Goal: Task Accomplishment & Management: Use online tool/utility

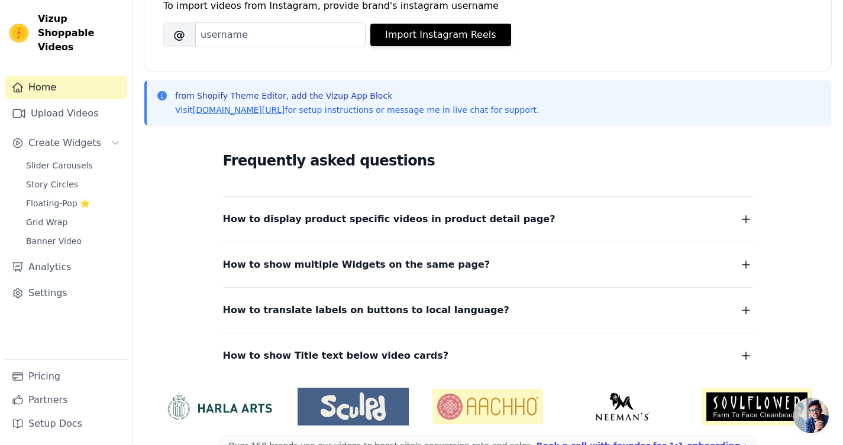
scroll to position [218, 0]
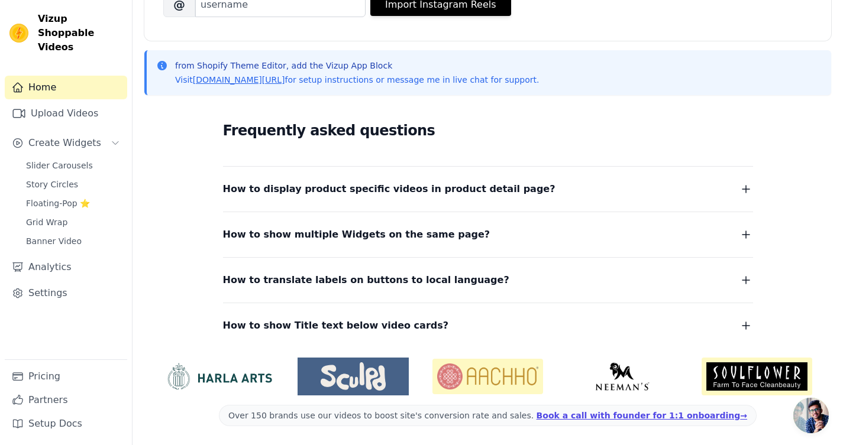
click at [468, 192] on span "How to display product specific videos in product detail page?" at bounding box center [389, 189] width 332 height 17
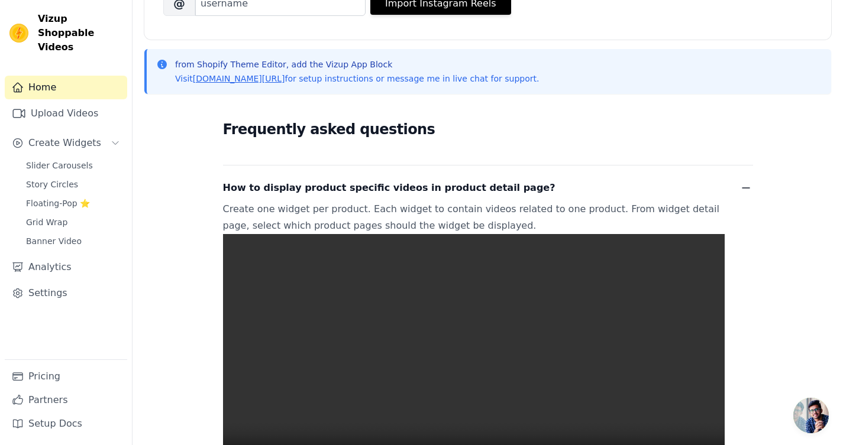
scroll to position [0, 0]
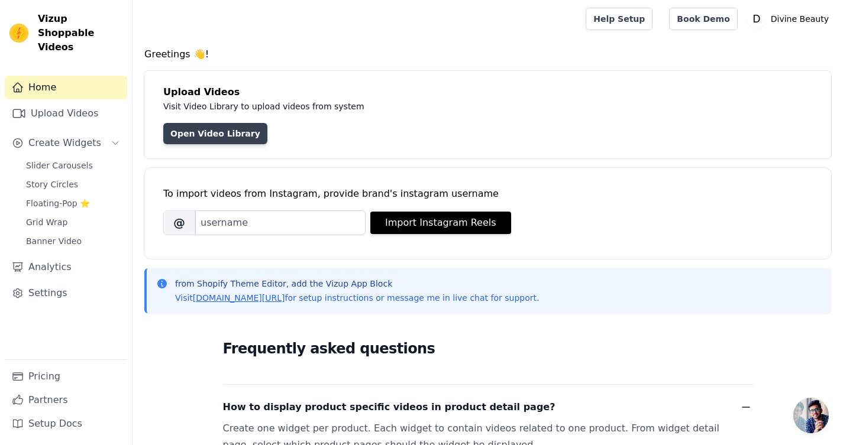
click at [199, 144] on link "Open Video Library" at bounding box center [215, 133] width 104 height 21
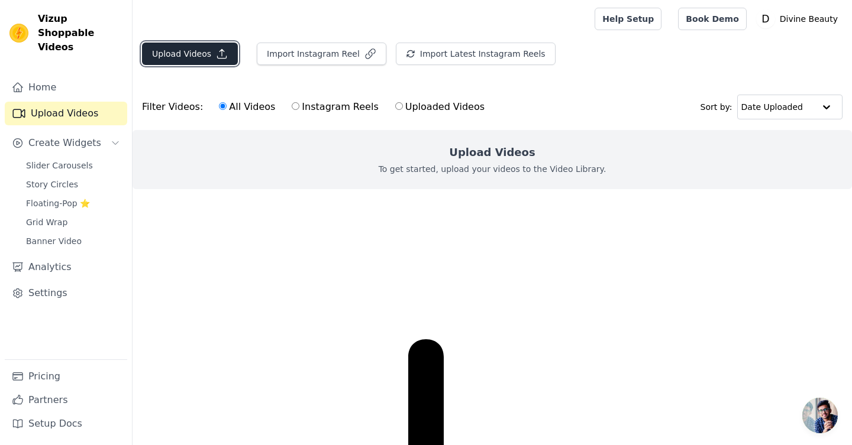
click at [193, 59] on button "Upload Videos" at bounding box center [190, 54] width 96 height 22
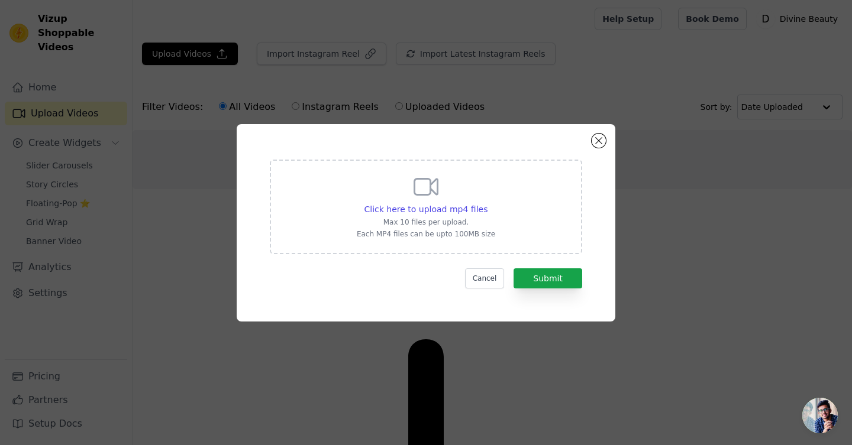
click at [425, 195] on icon at bounding box center [426, 187] width 23 height 16
click at [487, 203] on input "Click here to upload mp4 files Max 10 files per upload. Each MP4 files can be u…" at bounding box center [487, 203] width 1 height 1
type input "C:\fakepath\ Instant Eye Tightener No-Filter Primer - New Easy-Wear Formula -01…"
click at [487, 203] on input "Click here to upload mp4 files Max 10 files per upload. Each MP4 files can be u…" at bounding box center [487, 203] width 1 height 1
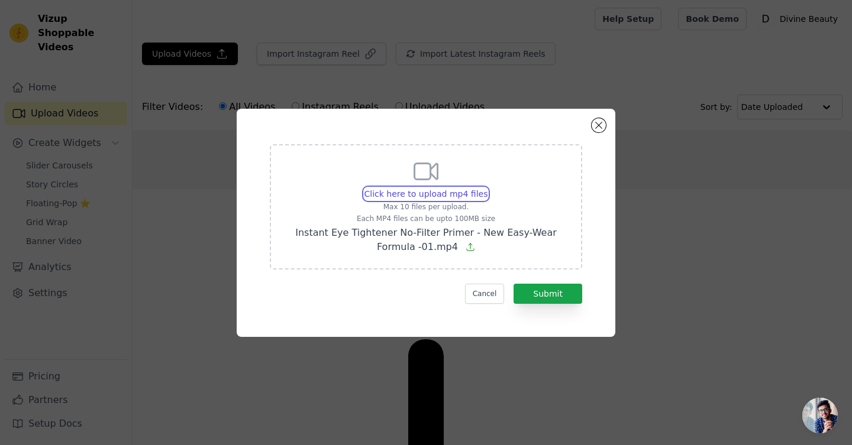
click at [487, 188] on input "Click here to upload mp4 files Max 10 files per upload. Each MP4 files can be u…" at bounding box center [487, 188] width 1 height 1
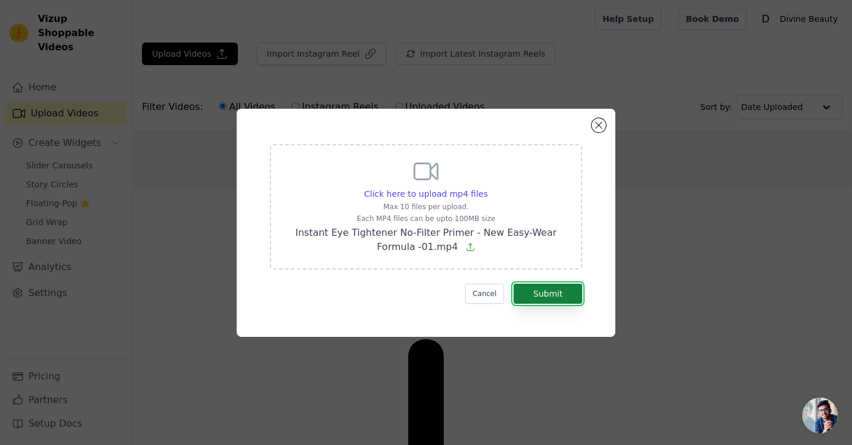
click at [559, 301] on button "Submit" at bounding box center [547, 294] width 69 height 20
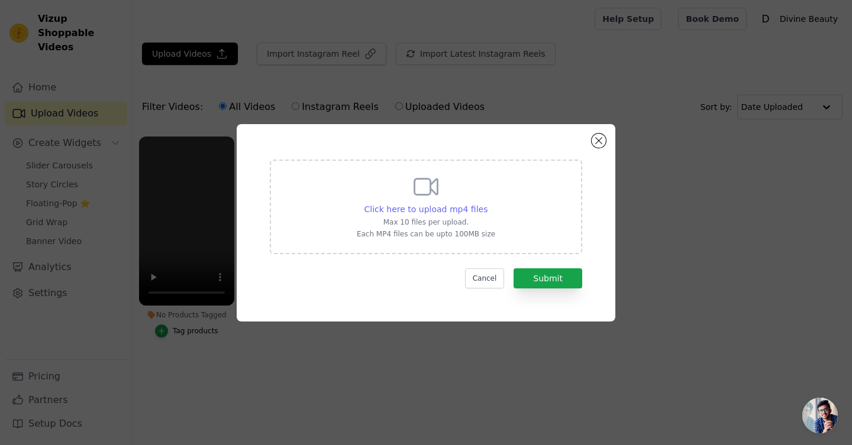
click at [429, 207] on span "Click here to upload mp4 files" at bounding box center [426, 209] width 124 height 9
click at [487, 204] on input "Click here to upload mp4 files Max 10 files per upload. Each MP4 files can be u…" at bounding box center [487, 203] width 1 height 1
type input "C:\fakepath\ Instant Eye Tightener No-Filter Primer - New Easy-Wear Formula -02…"
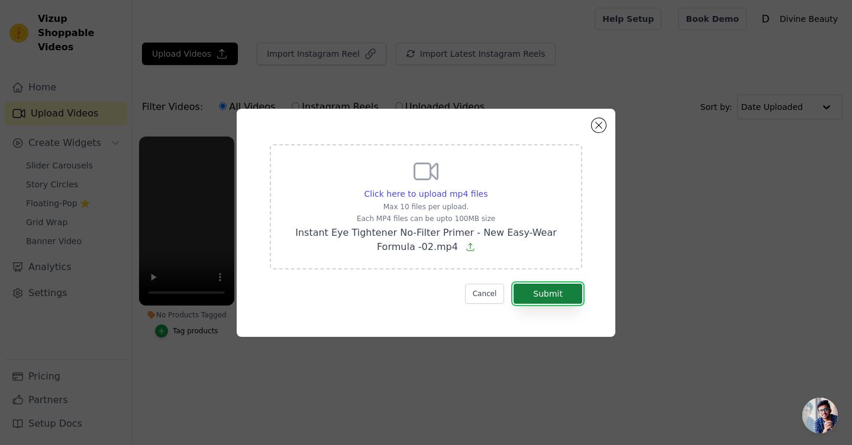
click at [561, 300] on button "Submit" at bounding box center [547, 294] width 69 height 20
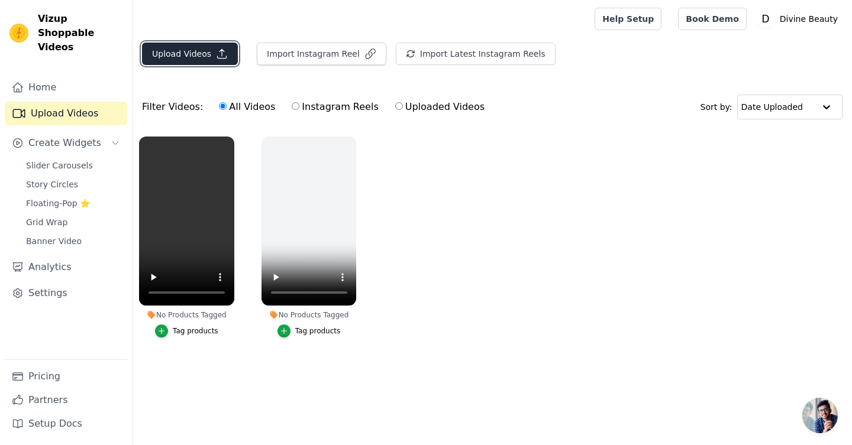
click at [200, 55] on button "Upload Videos" at bounding box center [190, 54] width 96 height 22
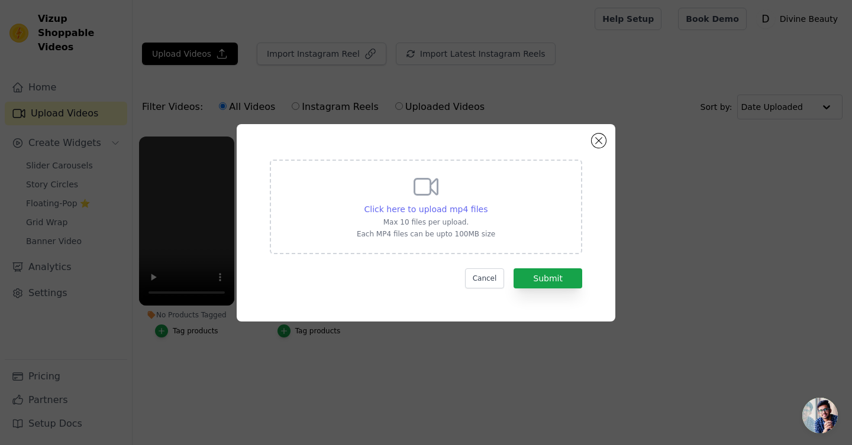
click at [456, 212] on span "Click here to upload mp4 files" at bounding box center [426, 209] width 124 height 9
click at [487, 204] on input "Click here to upload mp4 files Max 10 files per upload. Each MP4 files can be u…" at bounding box center [487, 203] width 1 height 1
type input "C:\fakepath\ Instant Eye Tightener No-Filter Primer - New Easy-Wear Formula -03…"
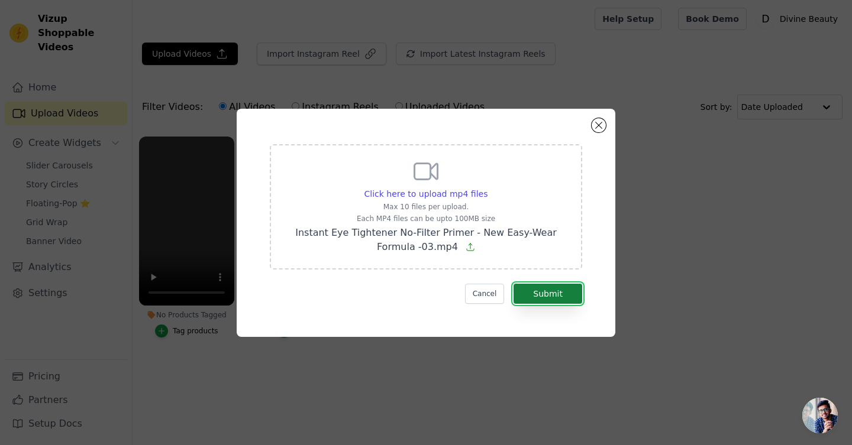
click at [560, 299] on button "Submit" at bounding box center [547, 294] width 69 height 20
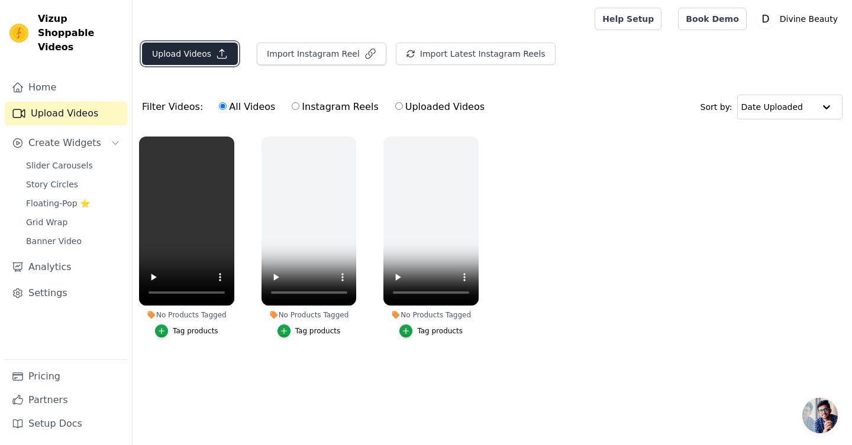
click at [195, 53] on button "Upload Videos" at bounding box center [190, 54] width 96 height 22
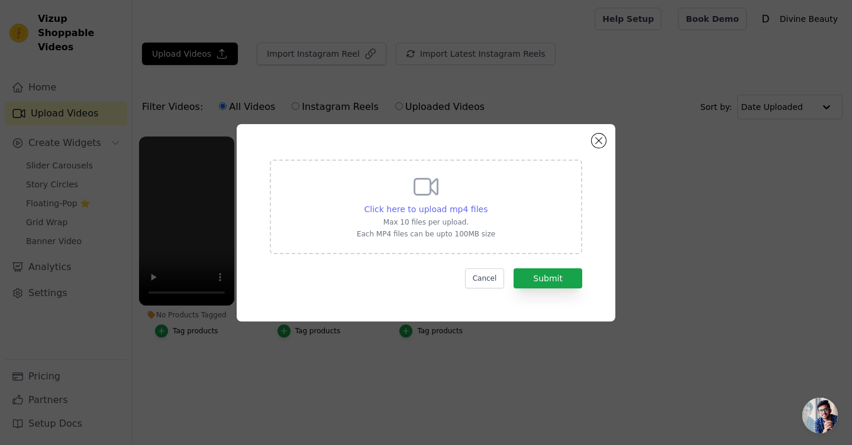
click at [466, 211] on span "Click here to upload mp4 files" at bounding box center [426, 209] width 124 height 9
click at [487, 204] on input "Click here to upload mp4 files Max 10 files per upload. Each MP4 files can be u…" at bounding box center [487, 203] width 1 height 1
type input "C:\fakepath\ Instant Eye Tightener No-Filter Primer - New Easy-Wear Formula -04…"
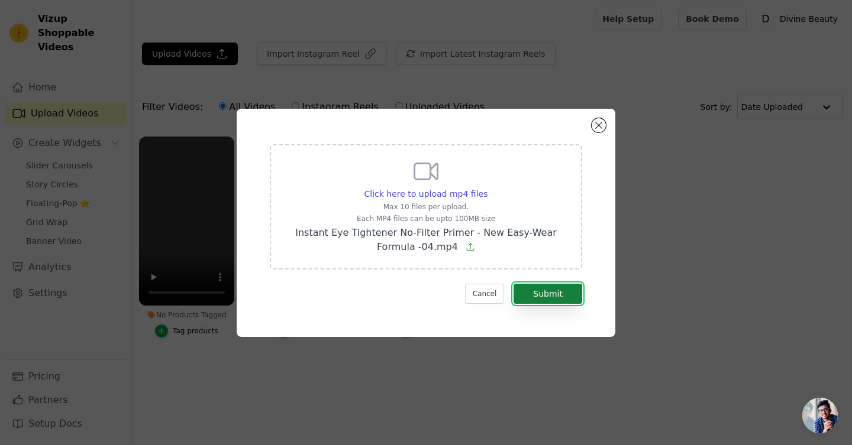
click at [549, 288] on button "Submit" at bounding box center [547, 294] width 69 height 20
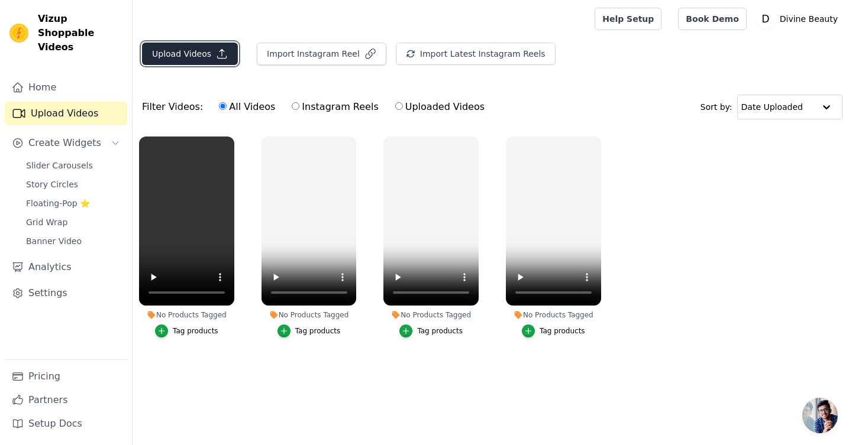
click at [175, 54] on button "Upload Videos" at bounding box center [190, 54] width 96 height 22
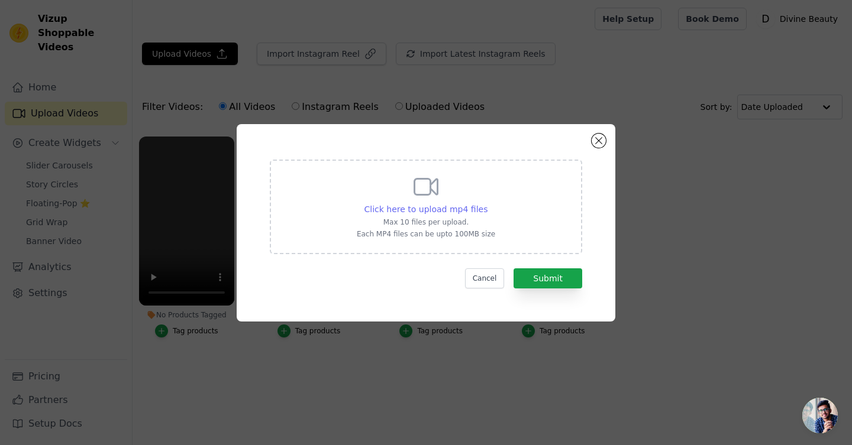
click at [451, 210] on span "Click here to upload mp4 files" at bounding box center [426, 209] width 124 height 9
click at [487, 204] on input "Click here to upload mp4 files Max 10 files per upload. Each MP4 files can be u…" at bounding box center [487, 203] width 1 height 1
type input "C:\fakepath\ Instant Eye Tightener No-Filter Primer - New Easy-Wear Formula .mp4"
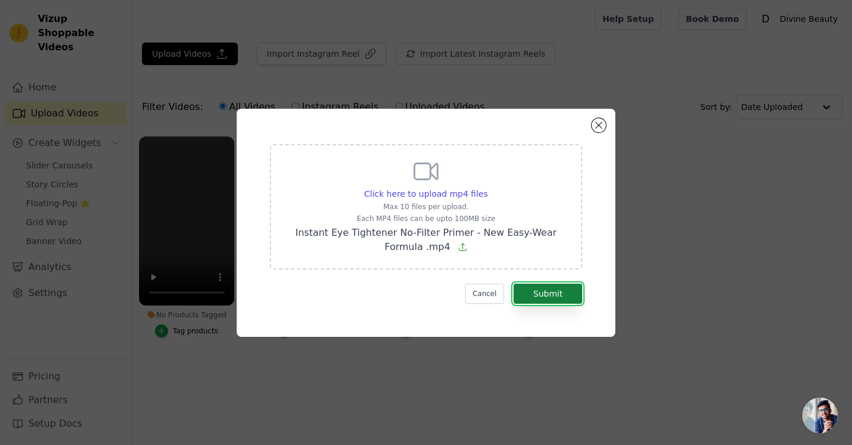
click at [534, 295] on button "Submit" at bounding box center [547, 294] width 69 height 20
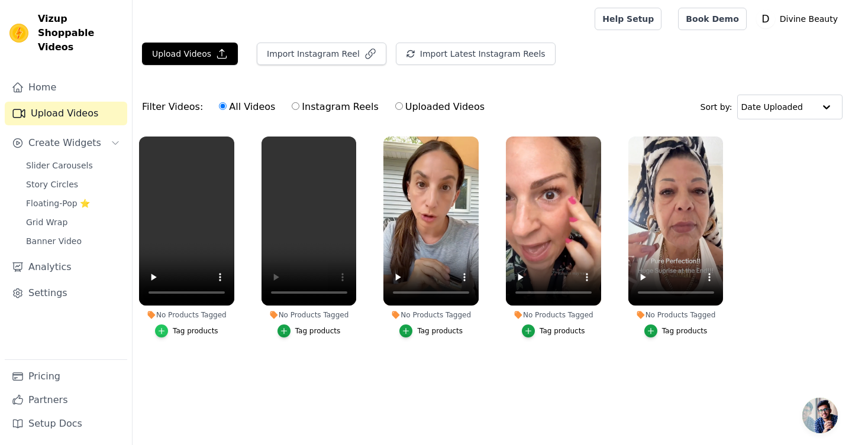
click at [161, 334] on icon "button" at bounding box center [161, 331] width 8 height 8
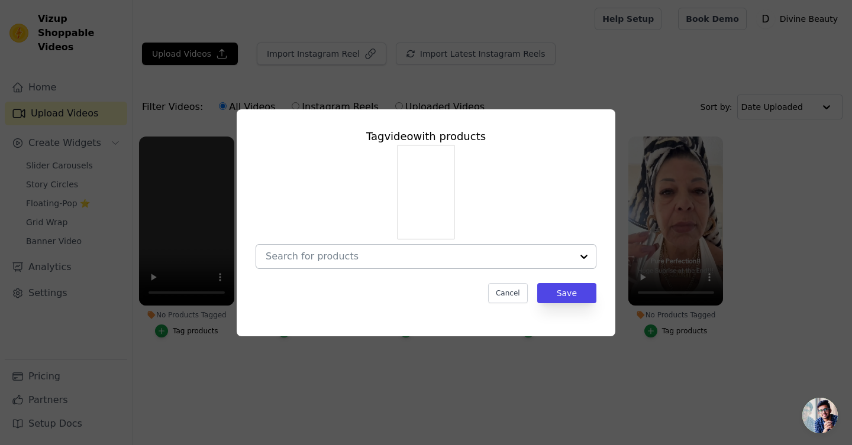
click at [339, 259] on input "No Products Tagged Tag video with products Cancel Save Tag products" at bounding box center [419, 256] width 306 height 11
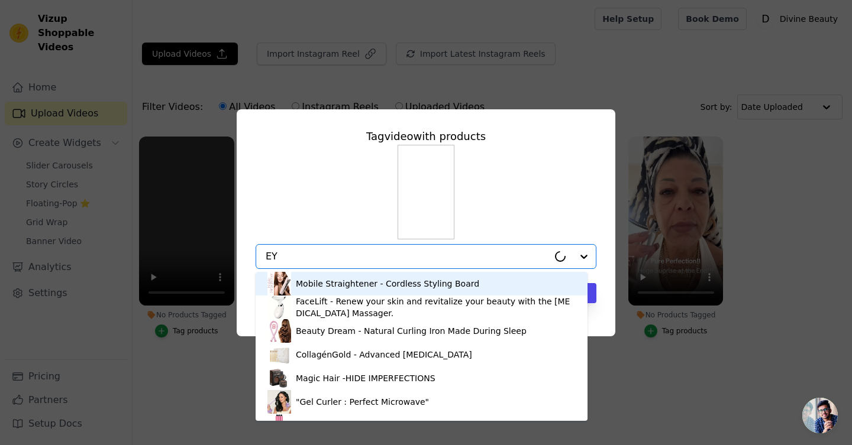
type input "EYE"
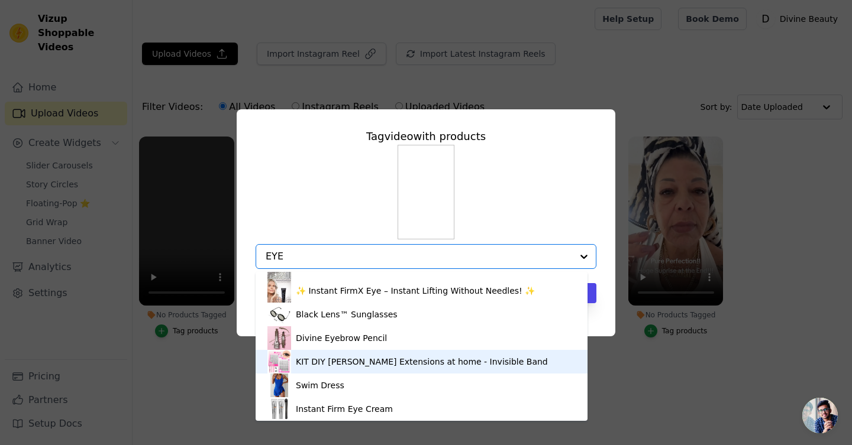
scroll to position [206, 0]
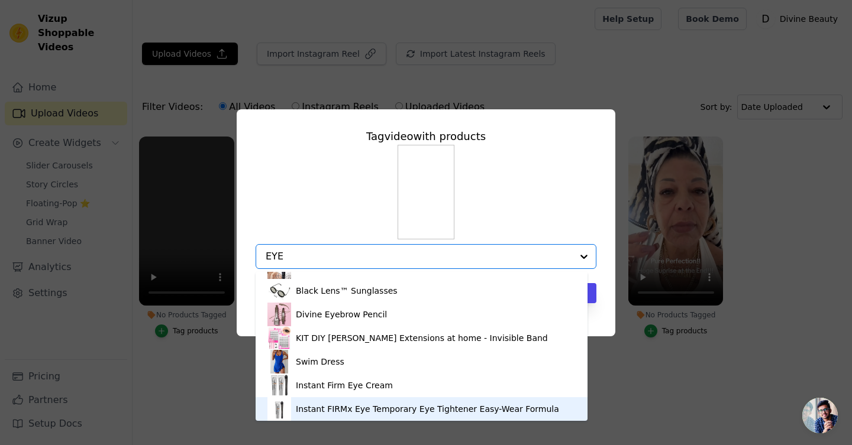
click at [357, 412] on div "Instant FIRMx Eye Temporary Eye Tightener Easy-Wear Formula" at bounding box center [427, 409] width 263 height 12
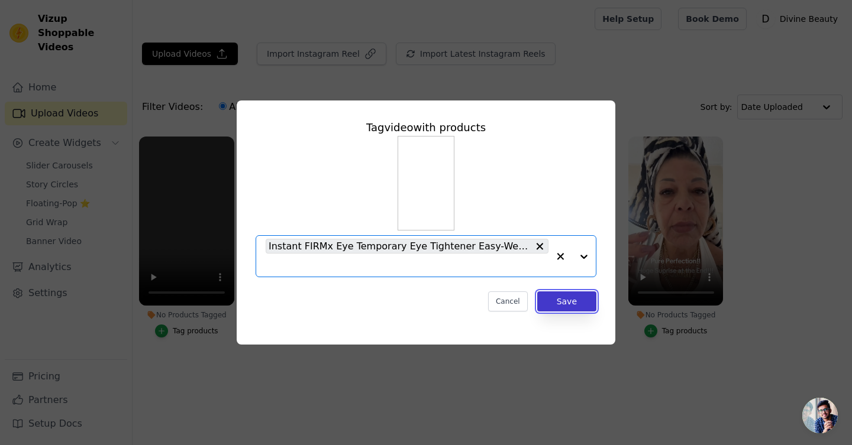
click at [568, 299] on button "Save" at bounding box center [566, 302] width 59 height 20
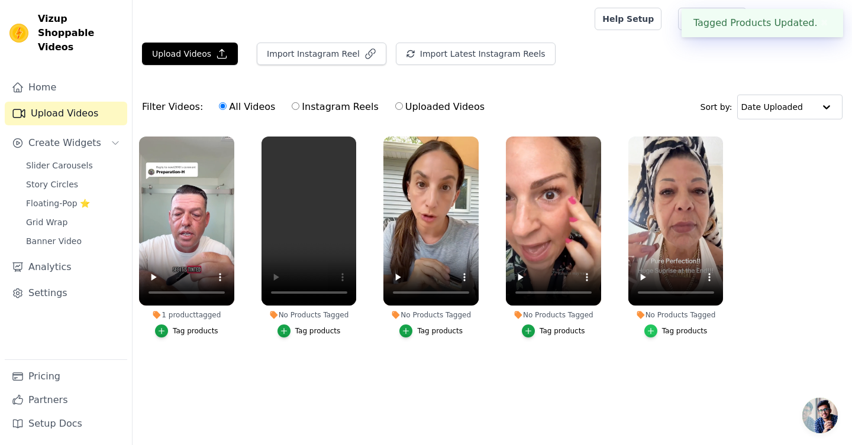
click at [657, 334] on div "button" at bounding box center [650, 331] width 13 height 13
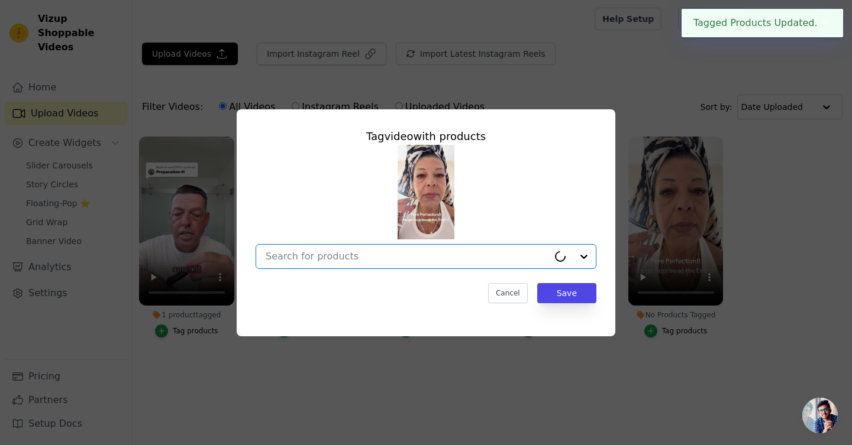
click at [399, 255] on input "No Products Tagged Tag video with products Option undefined, selected. Select i…" at bounding box center [407, 256] width 283 height 11
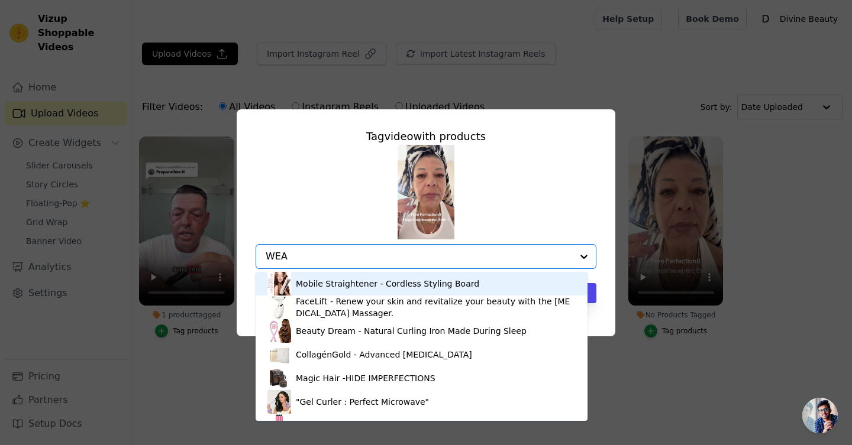
type input "WEAR"
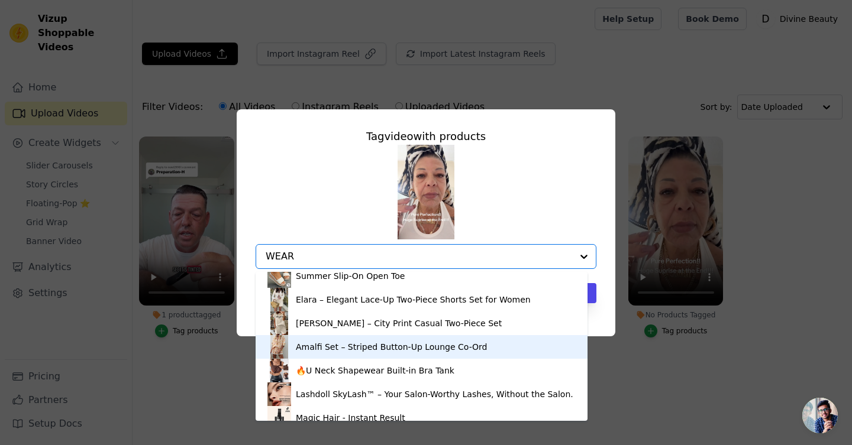
scroll to position [750, 0]
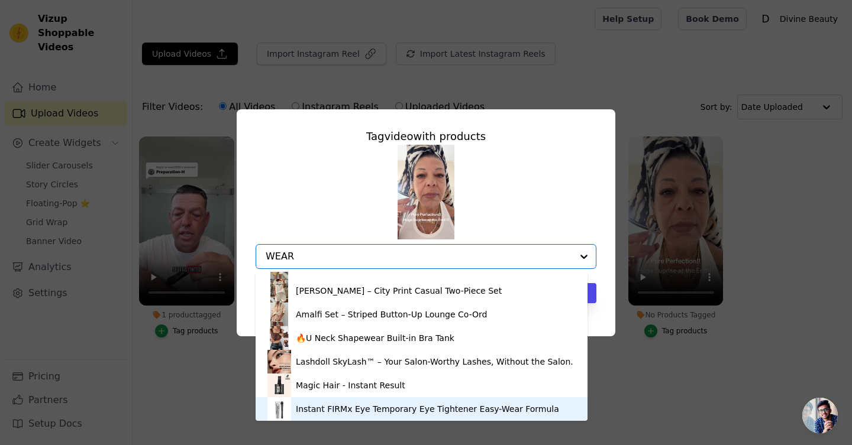
click at [346, 413] on div "Instant FIRMx Eye Temporary Eye Tightener Easy-Wear Formula" at bounding box center [427, 409] width 263 height 12
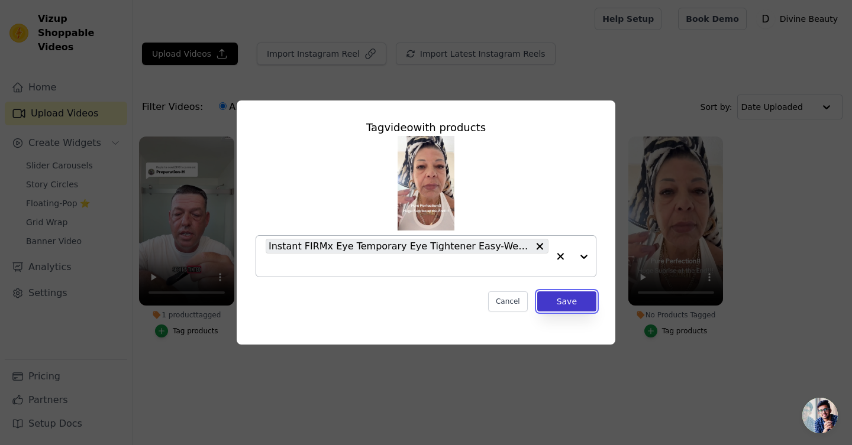
click at [562, 305] on button "Save" at bounding box center [566, 302] width 59 height 20
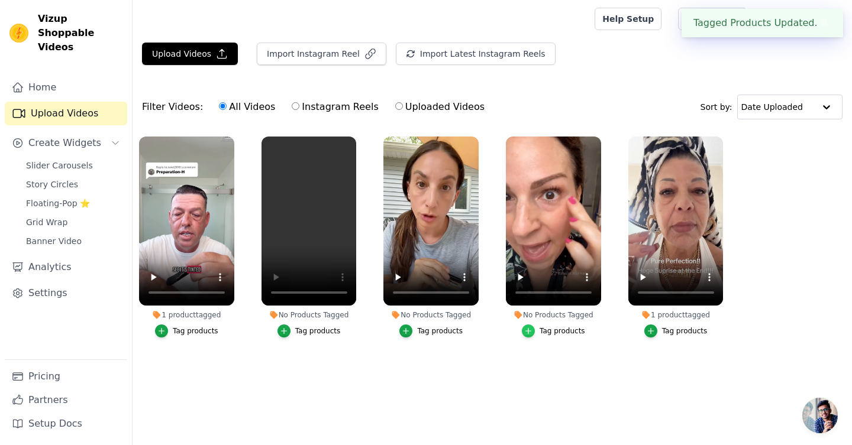
click at [529, 331] on icon "button" at bounding box center [528, 331] width 8 height 8
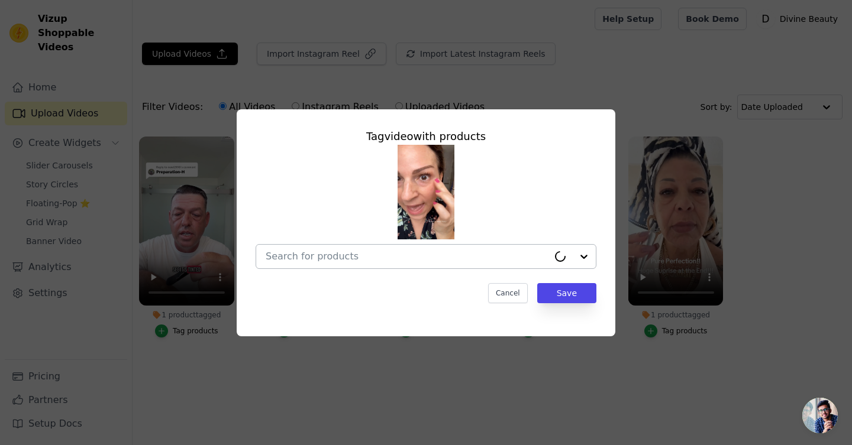
click at [327, 261] on input "No Products Tagged Tag video with products Cancel Save Tag products" at bounding box center [407, 256] width 283 height 11
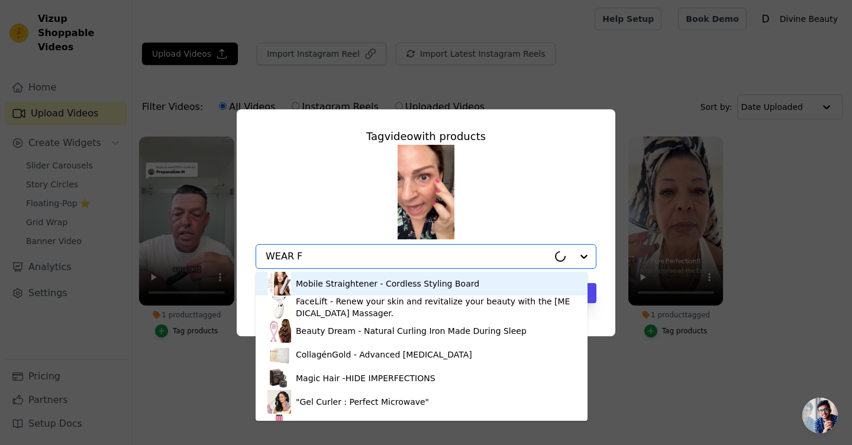
type input "WEAR FO"
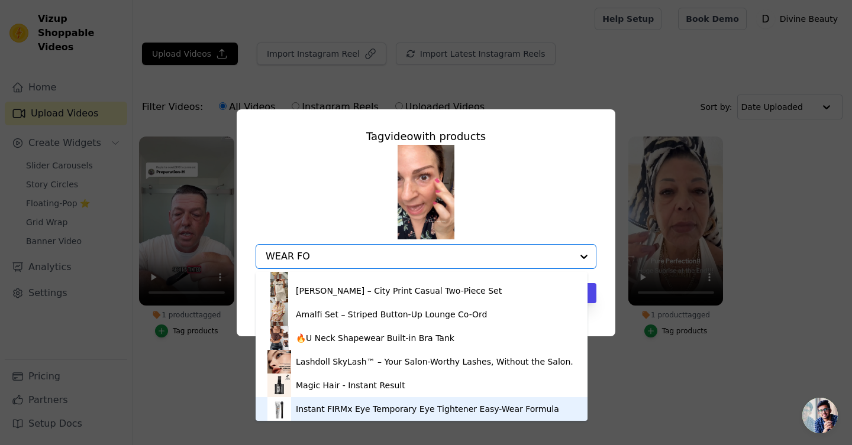
click at [345, 409] on div "Instant FIRMx Eye Temporary Eye Tightener Easy-Wear Formula" at bounding box center [427, 409] width 263 height 12
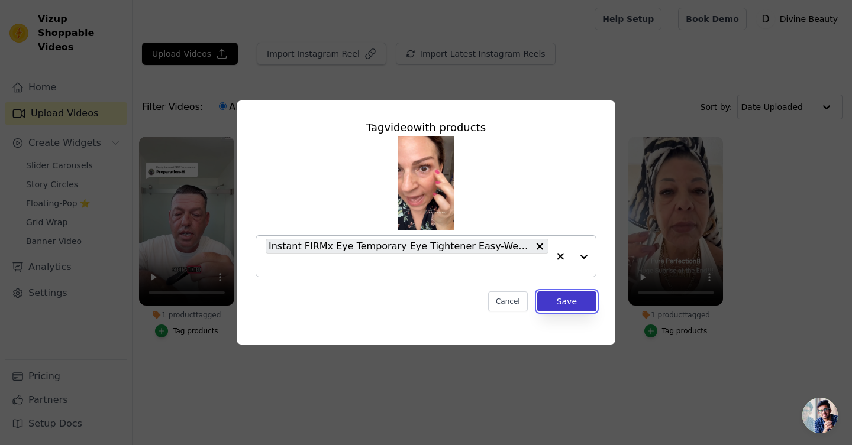
click at [560, 308] on button "Save" at bounding box center [566, 302] width 59 height 20
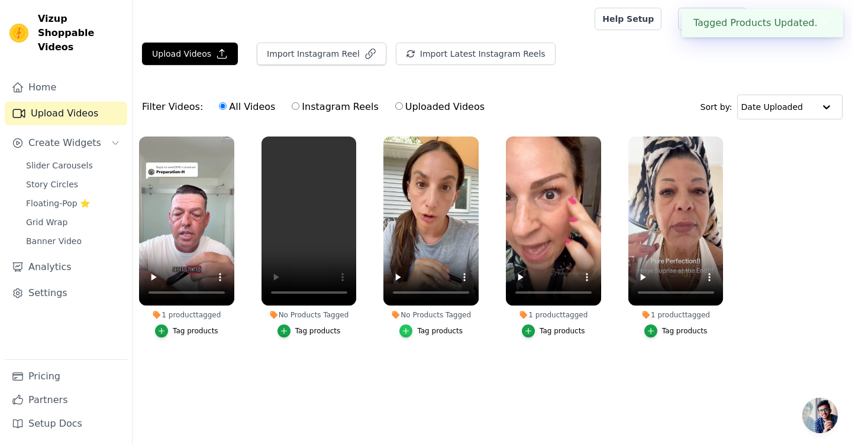
click at [410, 332] on icon "button" at bounding box center [406, 331] width 8 height 8
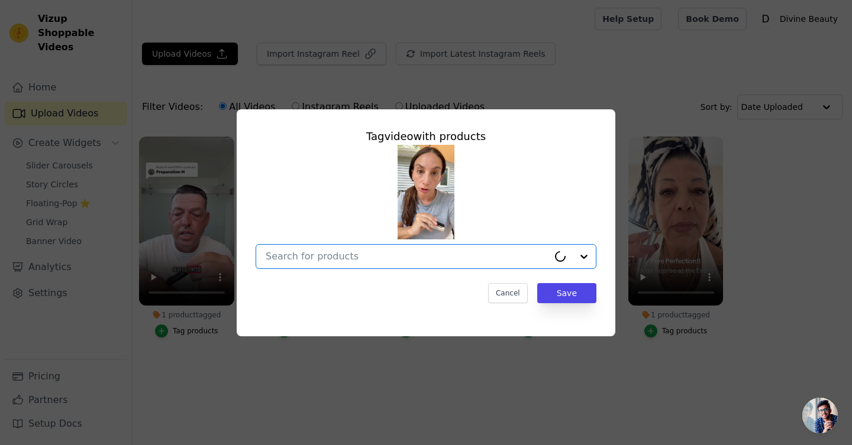
click at [374, 257] on input "No Products Tagged Tag video with products Option undefined, selected. Cancel S…" at bounding box center [407, 256] width 283 height 11
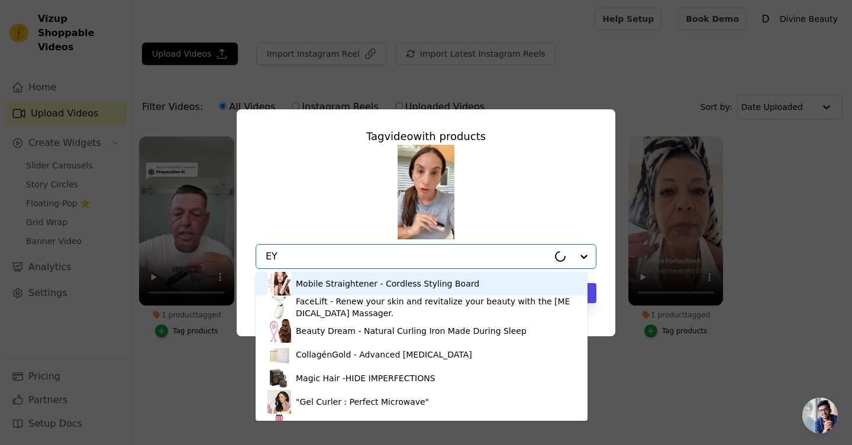
type input "EYE"
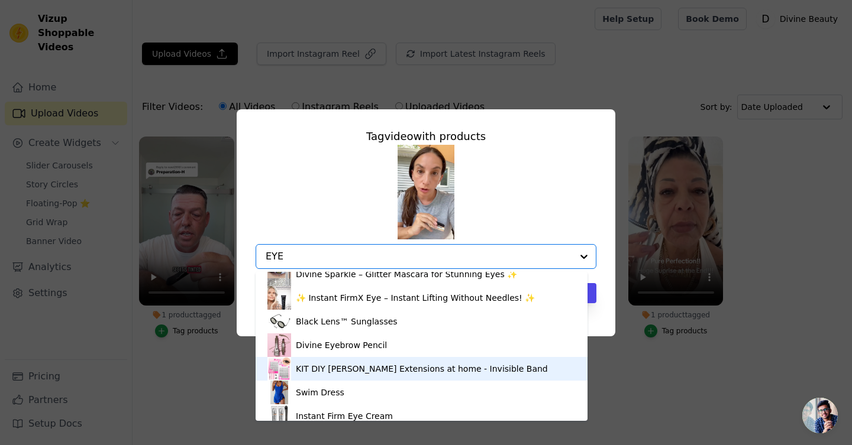
scroll to position [206, 0]
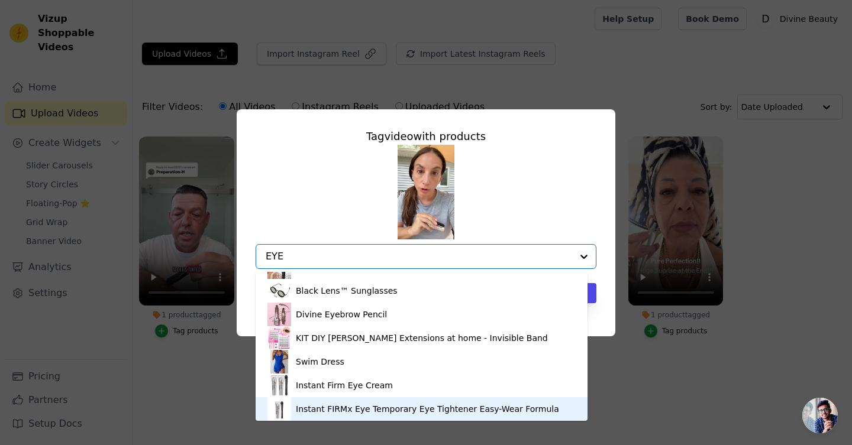
click at [383, 405] on div "Instant FIRMx Eye Temporary Eye Tightener Easy-Wear Formula" at bounding box center [427, 409] width 263 height 12
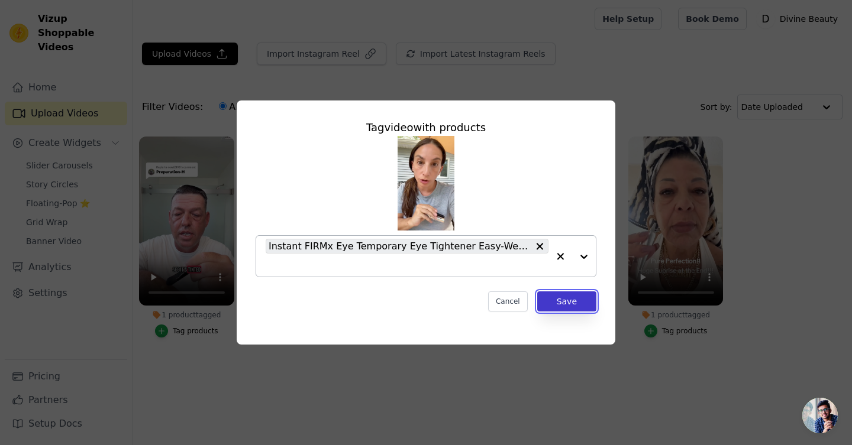
click at [571, 300] on button "Save" at bounding box center [566, 302] width 59 height 20
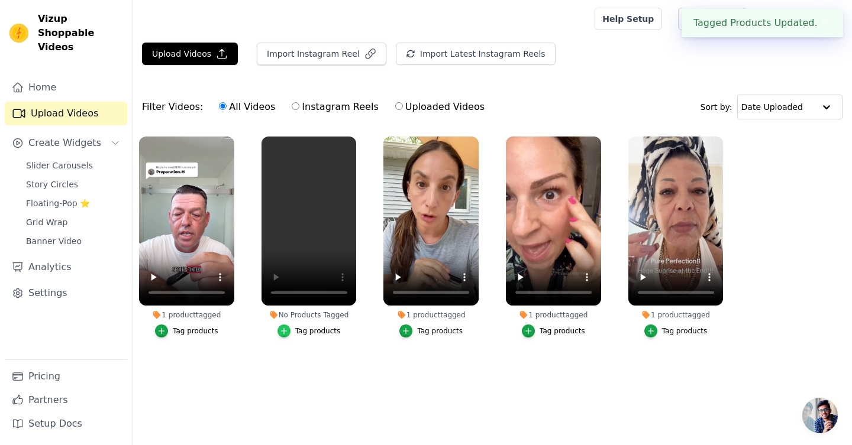
click at [286, 330] on icon "button" at bounding box center [284, 331] width 8 height 8
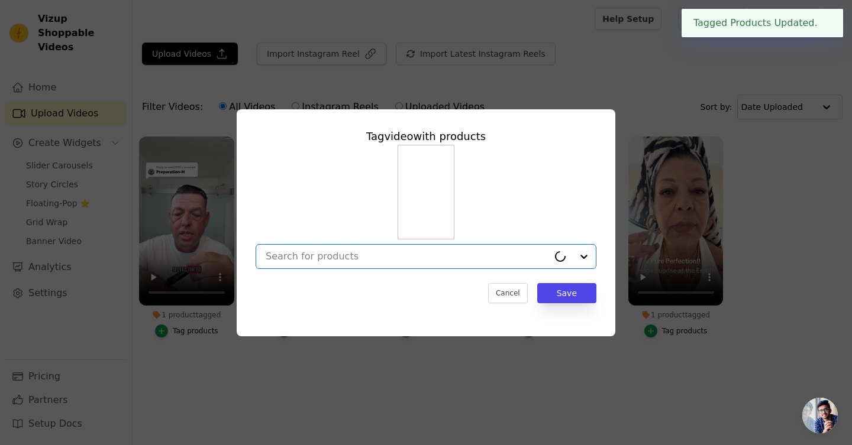
click at [326, 259] on input "No Products Tagged Tag video with products Option undefined, selected. Cancel S…" at bounding box center [407, 256] width 283 height 11
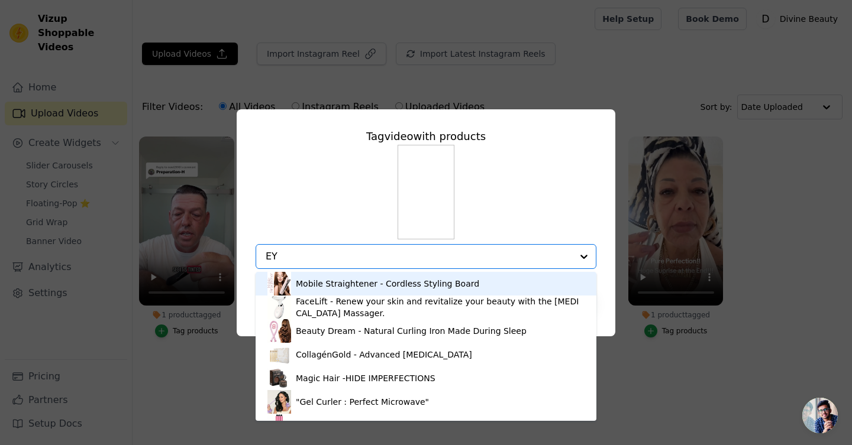
type input "EYE"
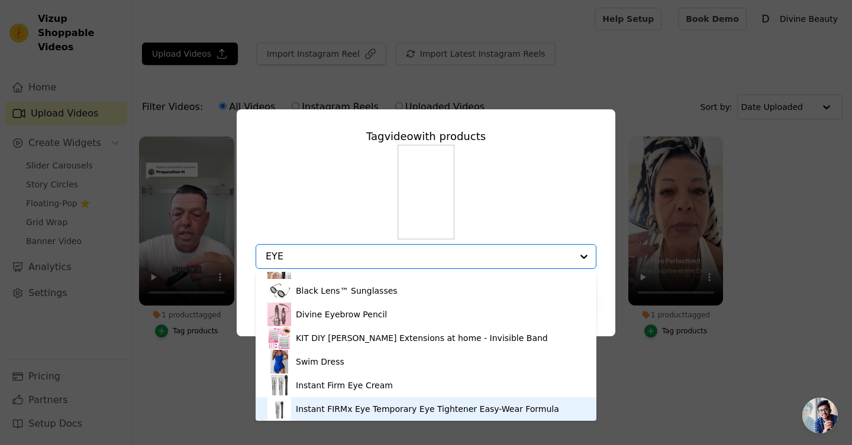
drag, startPoint x: 340, startPoint y: 406, endPoint x: 354, endPoint y: 409, distance: 15.0
click at [340, 406] on div "Instant FIRMx Eye Temporary Eye Tightener Easy-Wear Formula" at bounding box center [427, 409] width 263 height 12
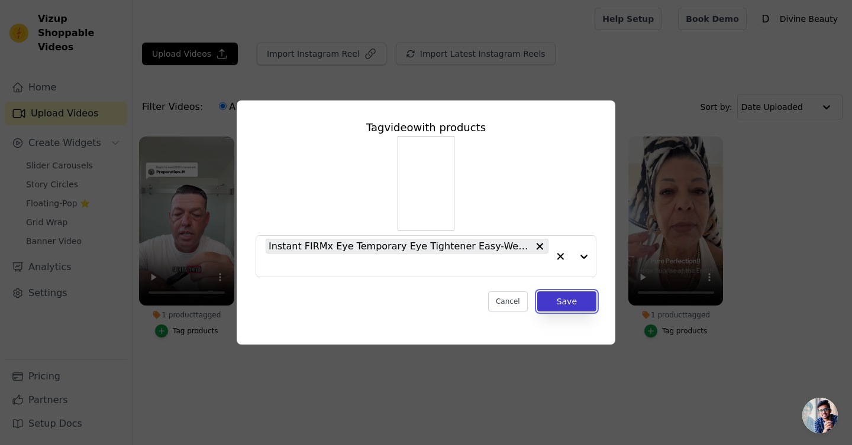
click at [582, 308] on button "Save" at bounding box center [566, 302] width 59 height 20
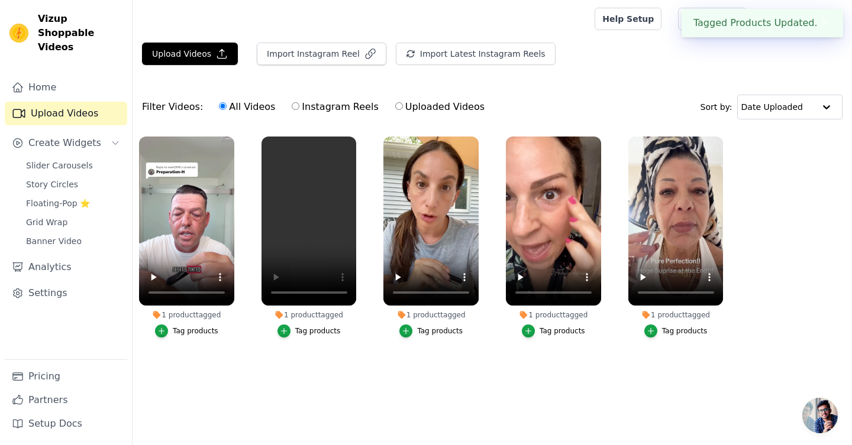
click at [184, 332] on div "Tag products" at bounding box center [196, 331] width 46 height 9
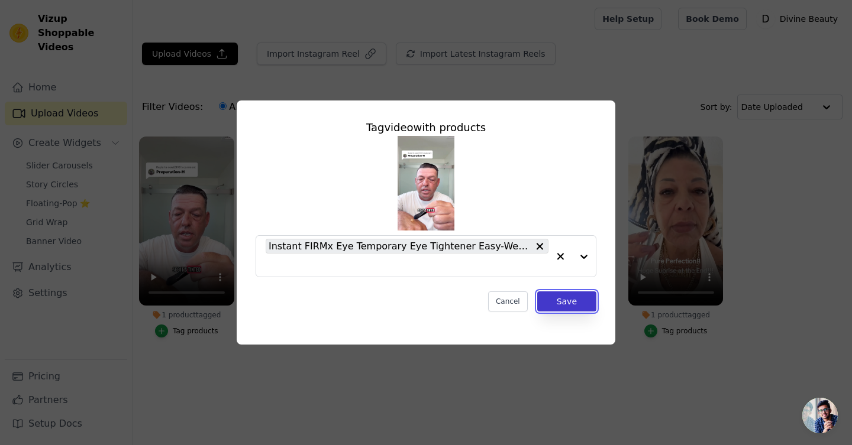
click at [565, 298] on button "Save" at bounding box center [566, 302] width 59 height 20
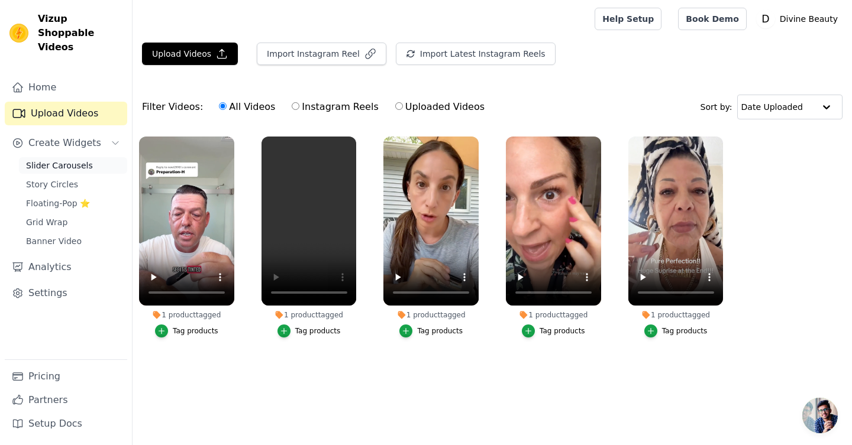
click at [68, 160] on span "Slider Carousels" at bounding box center [59, 166] width 67 height 12
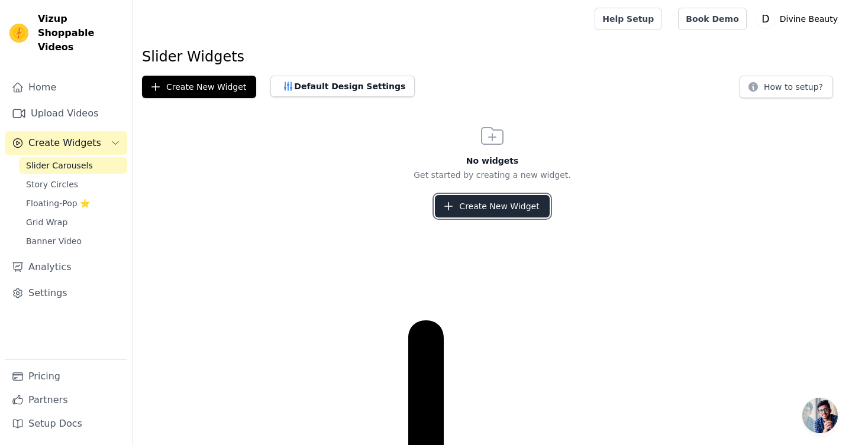
click at [479, 214] on button "Create New Widget" at bounding box center [492, 206] width 114 height 22
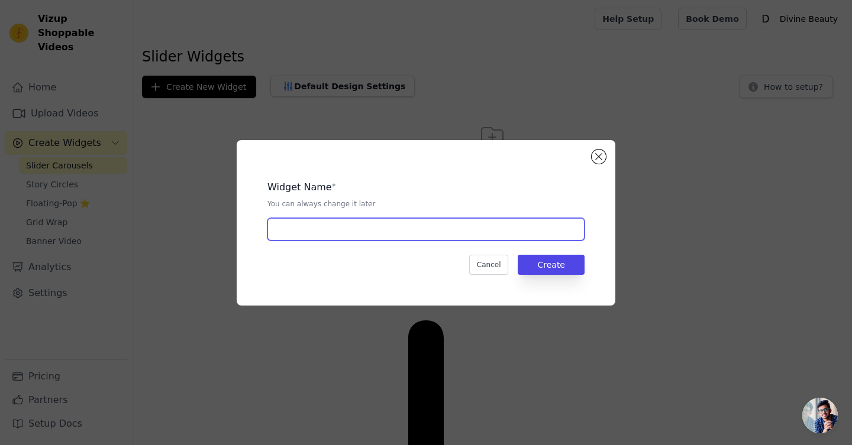
click at [400, 236] on input "text" at bounding box center [425, 229] width 317 height 22
type input "PETER THOMAS"
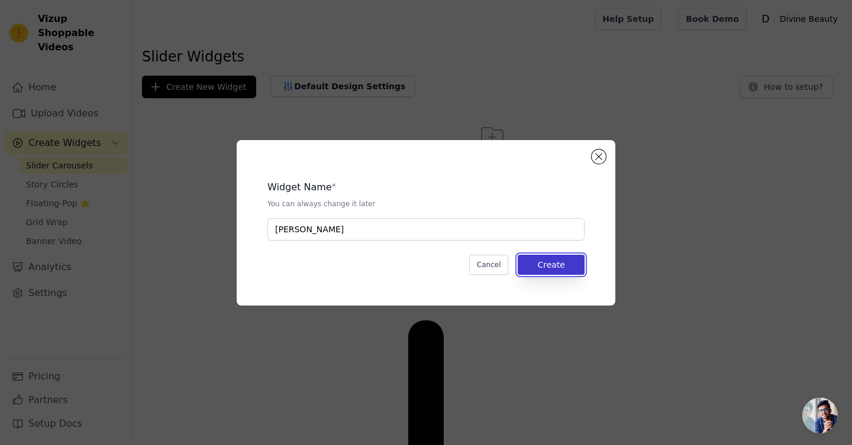
click at [554, 269] on button "Create" at bounding box center [551, 265] width 67 height 20
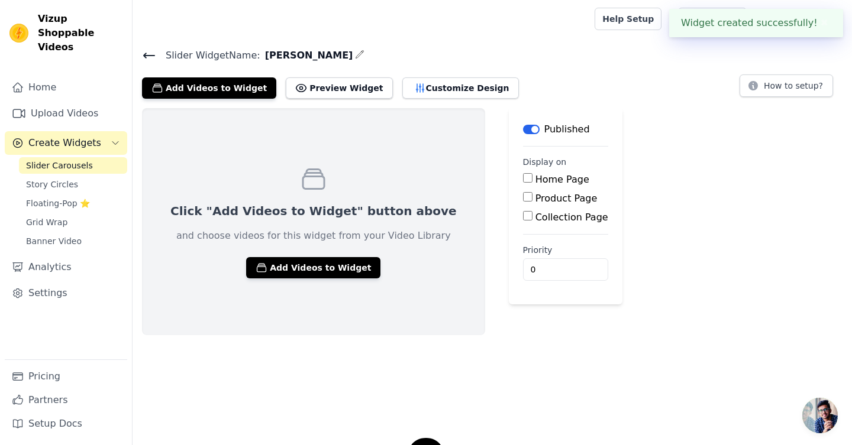
click at [523, 199] on input "Product Page" at bounding box center [527, 196] width 9 height 9
checkbox input "true"
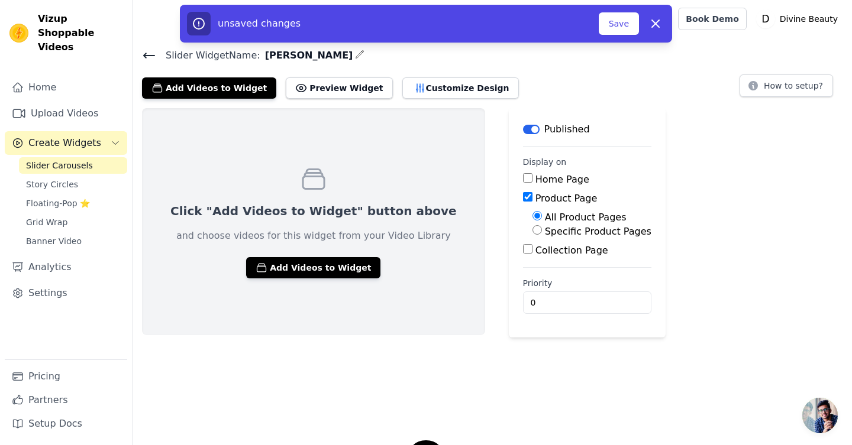
click at [532, 232] on input "Specific Product Pages" at bounding box center [536, 229] width 9 height 9
radio input "true"
click at [532, 259] on button "Select Products" at bounding box center [571, 258] width 79 height 20
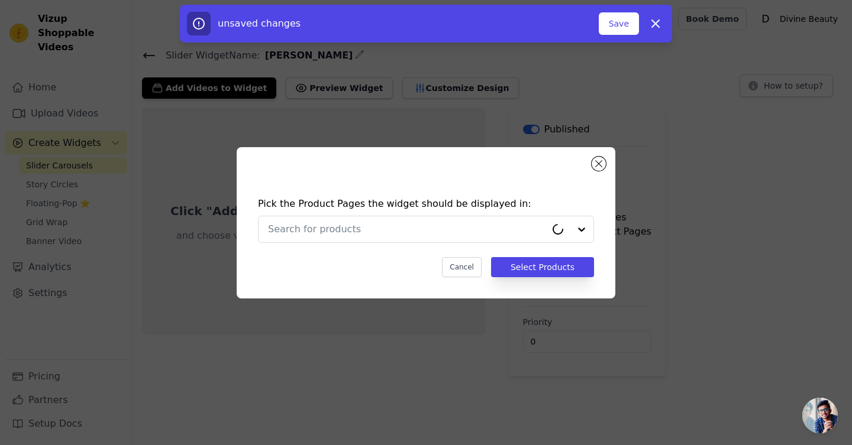
click at [370, 243] on div "Pick the Product Pages the widget should be displayed in: Cancel Select Products" at bounding box center [426, 237] width 360 height 104
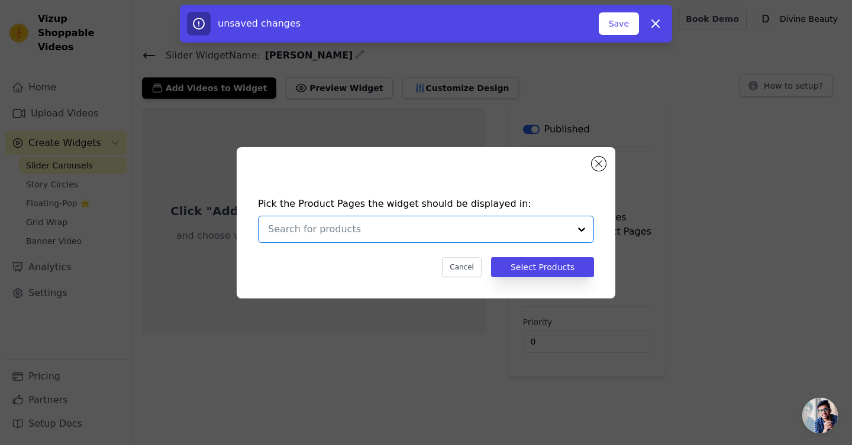
click at [357, 227] on input "text" at bounding box center [419, 229] width 302 height 14
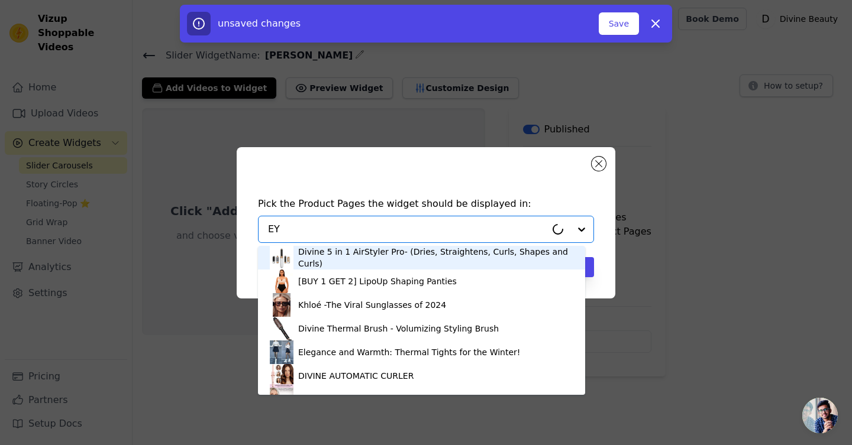
type input "EYE"
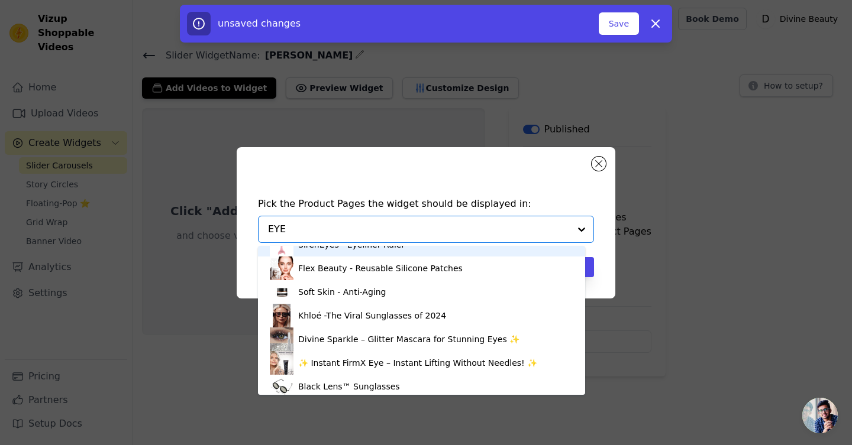
scroll to position [209, 0]
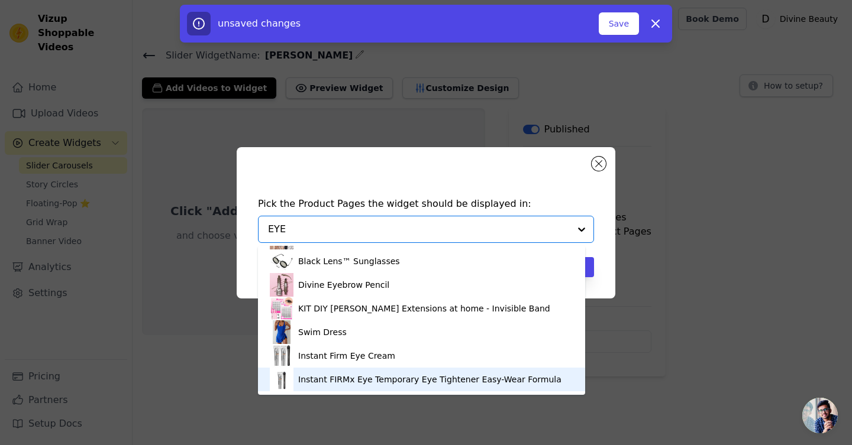
click at [364, 380] on div "Instant FIRMx Eye Temporary Eye Tightener Easy-Wear Formula" at bounding box center [429, 380] width 263 height 12
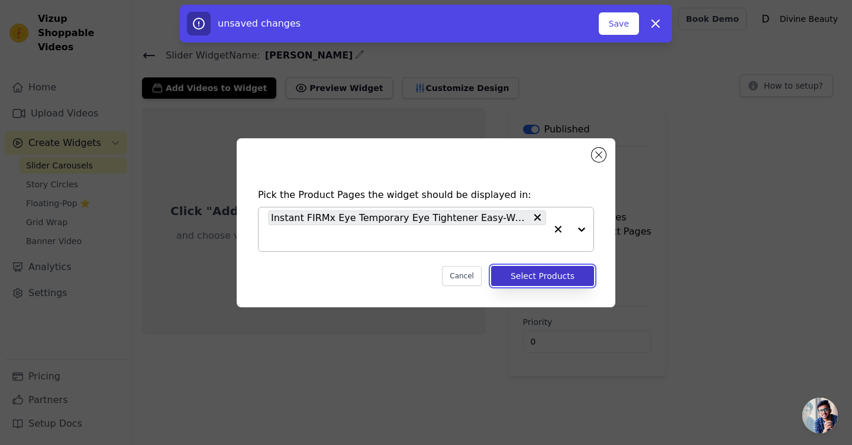
click at [564, 275] on button "Select Products" at bounding box center [542, 276] width 103 height 20
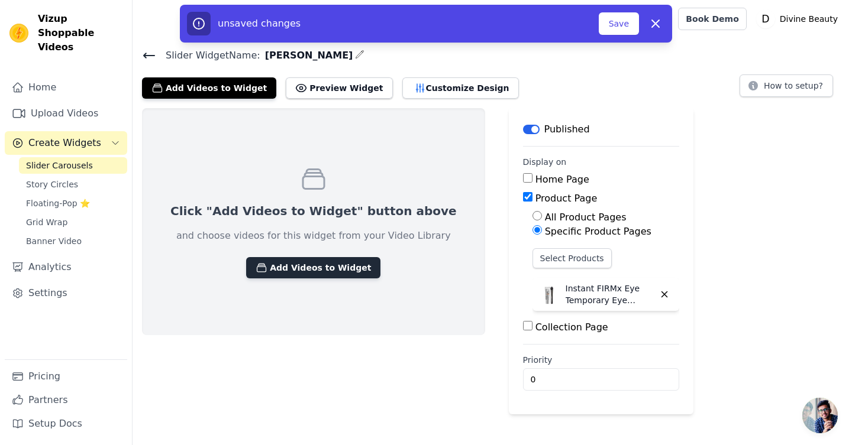
click at [296, 270] on button "Add Videos to Widget" at bounding box center [313, 267] width 134 height 21
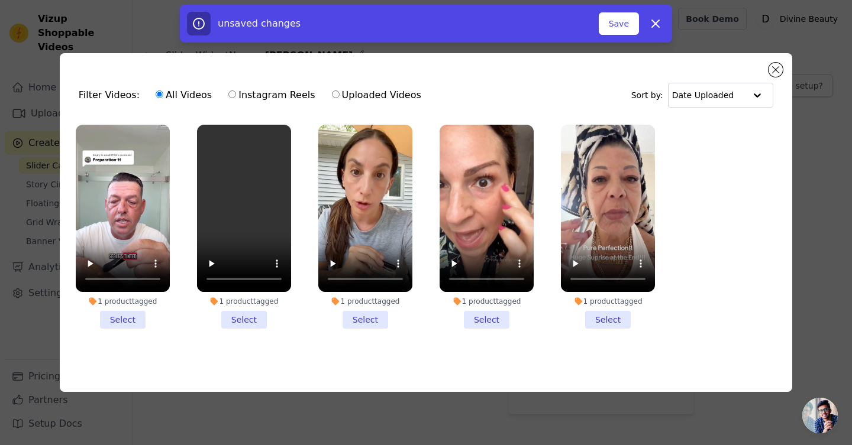
click at [126, 318] on li "1 product tagged Select" at bounding box center [123, 227] width 94 height 204
click at [0, 0] on input "1 product tagged Select" at bounding box center [0, 0] width 0 height 0
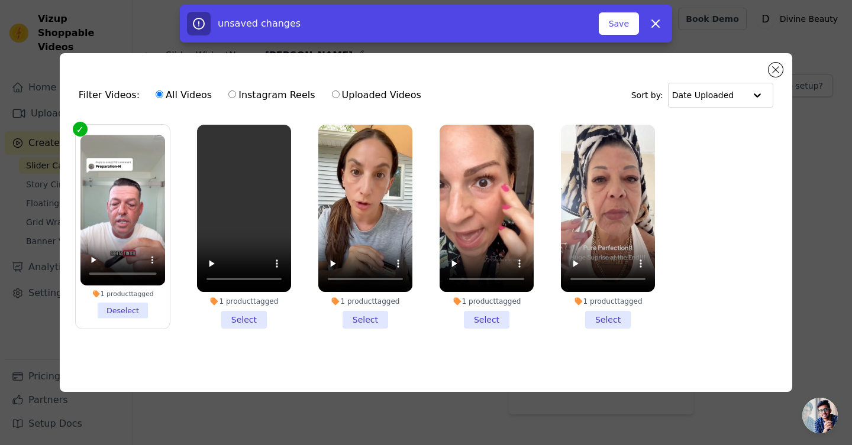
click at [243, 317] on li "1 product tagged Select" at bounding box center [244, 227] width 94 height 204
click at [0, 0] on input "1 product tagged Select" at bounding box center [0, 0] width 0 height 0
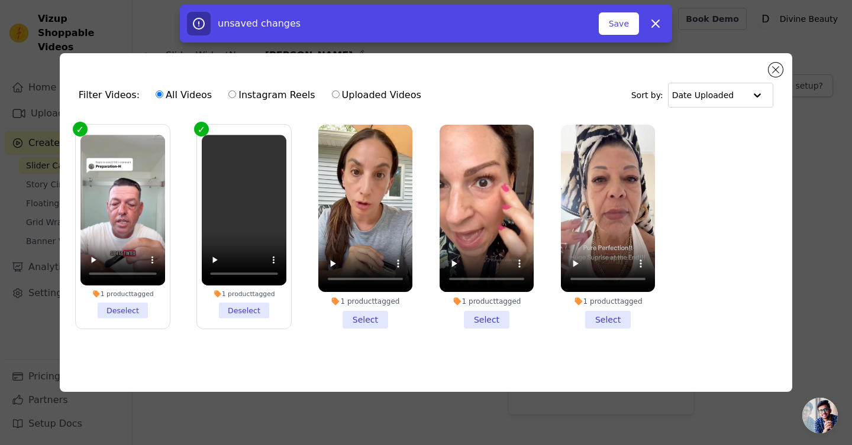
click at [366, 316] on li "1 product tagged Select" at bounding box center [365, 227] width 94 height 204
click at [0, 0] on input "1 product tagged Select" at bounding box center [0, 0] width 0 height 0
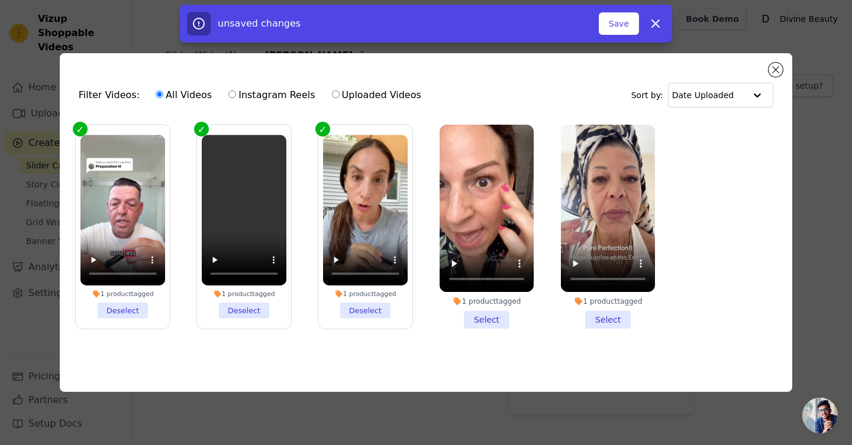
click at [492, 315] on li "1 product tagged Select" at bounding box center [487, 227] width 94 height 204
click at [0, 0] on input "1 product tagged Select" at bounding box center [0, 0] width 0 height 0
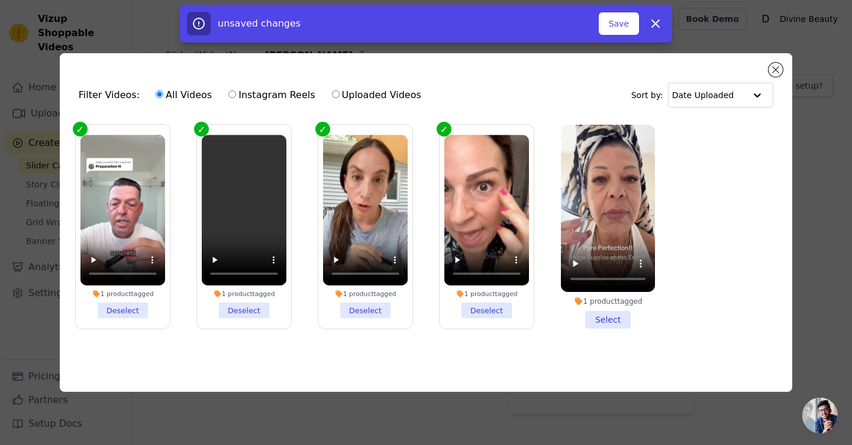
click at [609, 314] on li "1 product tagged Select" at bounding box center [608, 227] width 94 height 204
click at [0, 0] on input "1 product tagged Select" at bounding box center [0, 0] width 0 height 0
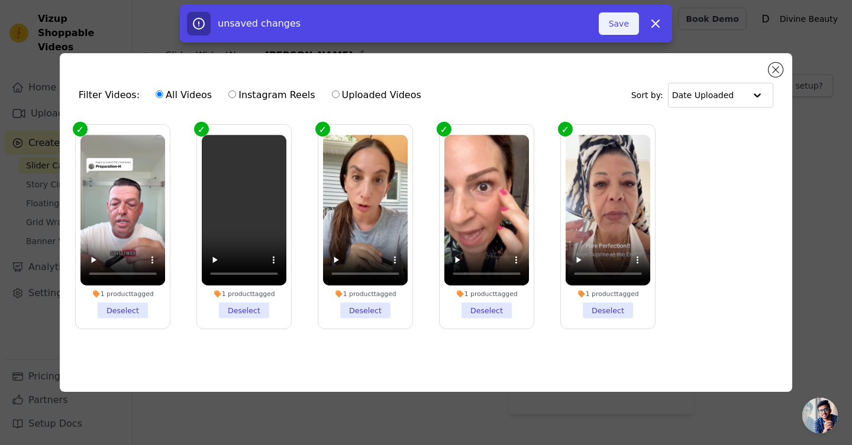
click at [628, 28] on button "Save" at bounding box center [619, 23] width 40 height 22
click at [780, 66] on button "Close modal" at bounding box center [775, 70] width 14 height 14
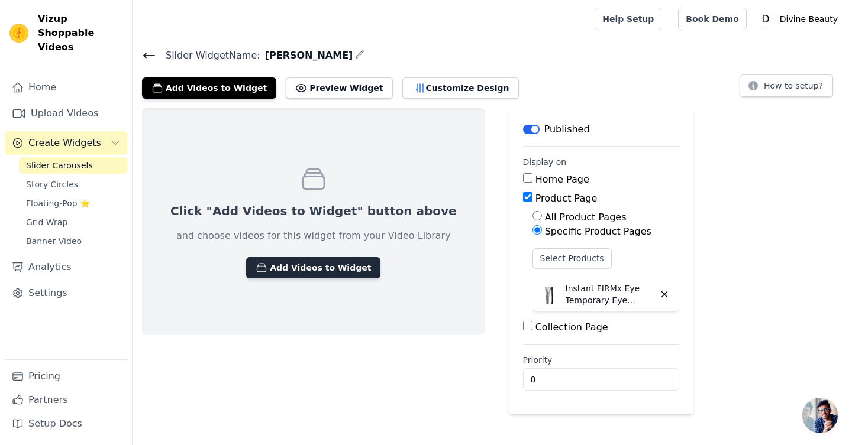
click at [324, 274] on button "Add Videos to Widget" at bounding box center [313, 267] width 134 height 21
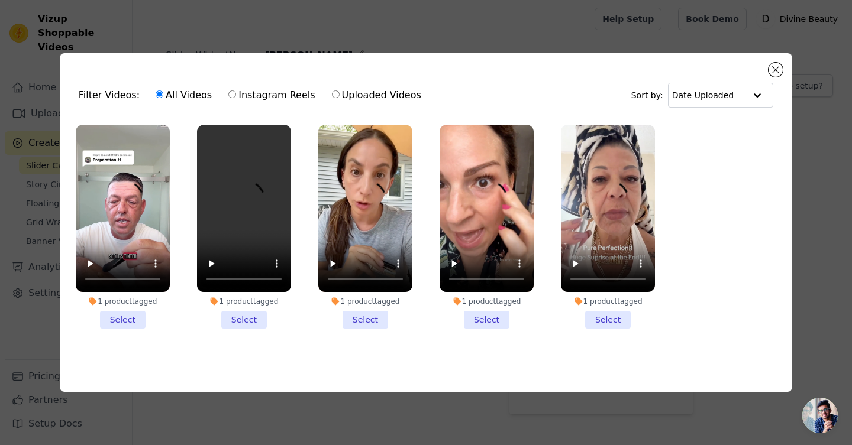
click at [124, 319] on li "1 product tagged Select" at bounding box center [123, 227] width 94 height 204
click at [0, 0] on input "1 product tagged Select" at bounding box center [0, 0] width 0 height 0
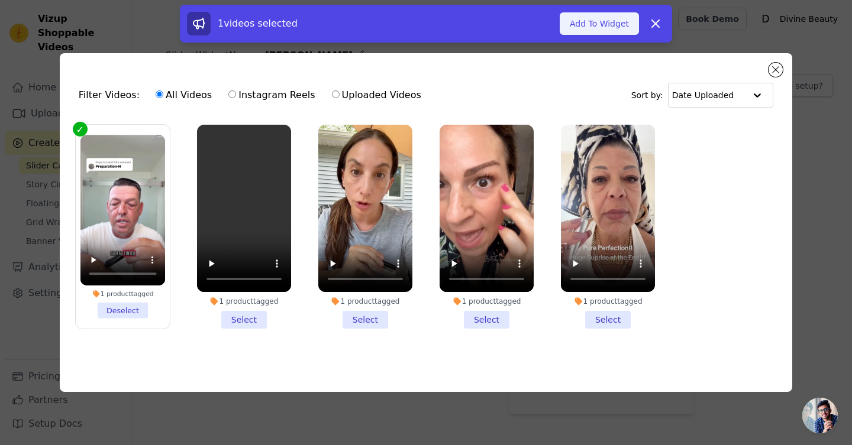
click at [597, 31] on button "Add To Widget" at bounding box center [599, 23] width 79 height 22
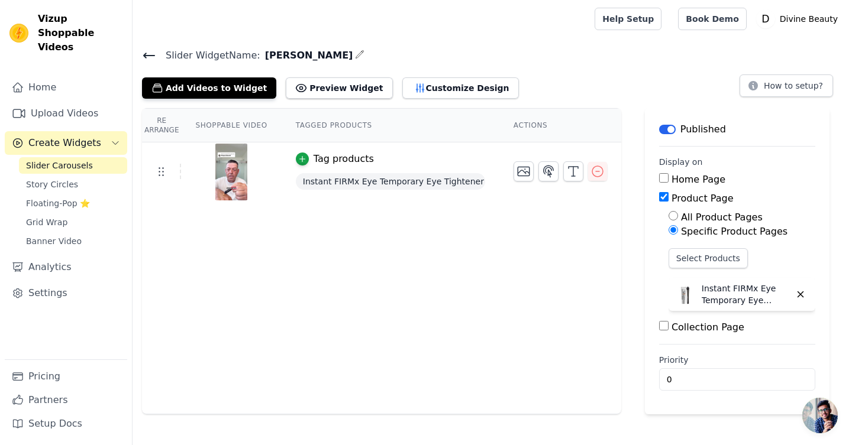
click at [279, 241] on div "Re Arrange Shoppable Video Tagged Products Actions Tag products Instant FIRMx E…" at bounding box center [381, 261] width 479 height 306
click at [232, 90] on button "Add Videos to Widget" at bounding box center [209, 87] width 134 height 21
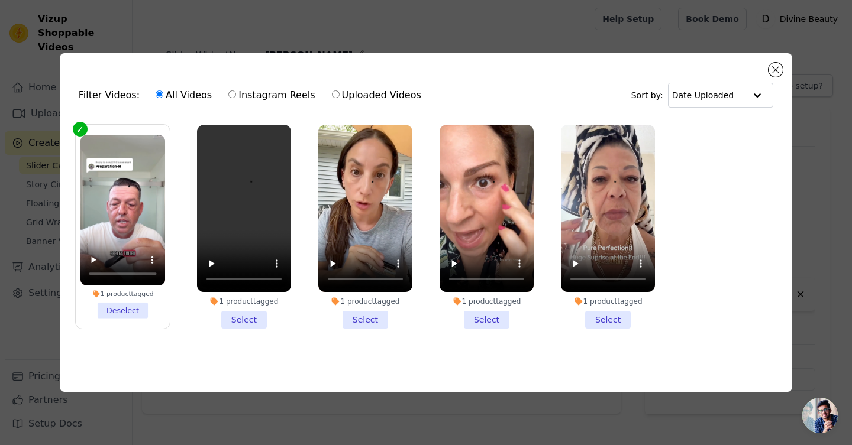
click at [241, 320] on li "1 product tagged Select" at bounding box center [244, 227] width 94 height 204
click at [0, 0] on input "1 product tagged Select" at bounding box center [0, 0] width 0 height 0
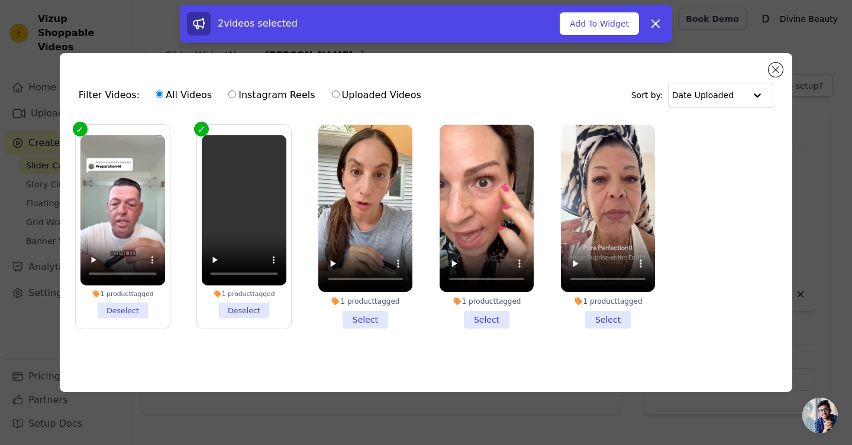
click at [364, 320] on li "1 product tagged Select" at bounding box center [365, 227] width 94 height 204
click at [0, 0] on input "1 product tagged Select" at bounding box center [0, 0] width 0 height 0
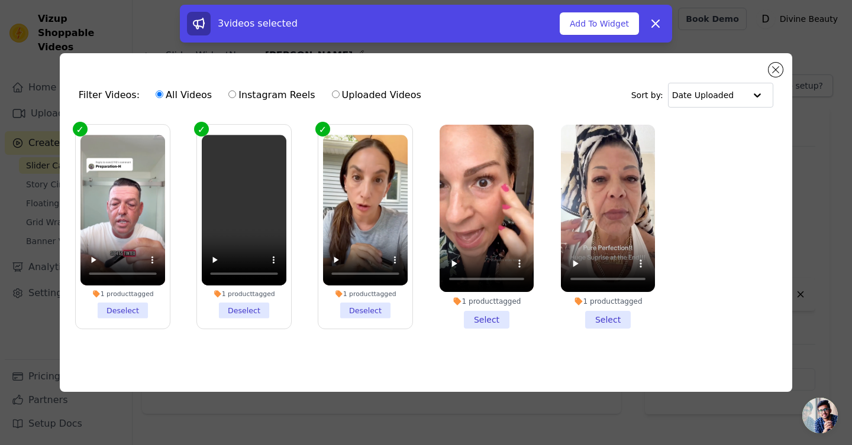
click at [489, 312] on li "1 product tagged Select" at bounding box center [487, 227] width 94 height 204
click at [0, 0] on input "1 product tagged Select" at bounding box center [0, 0] width 0 height 0
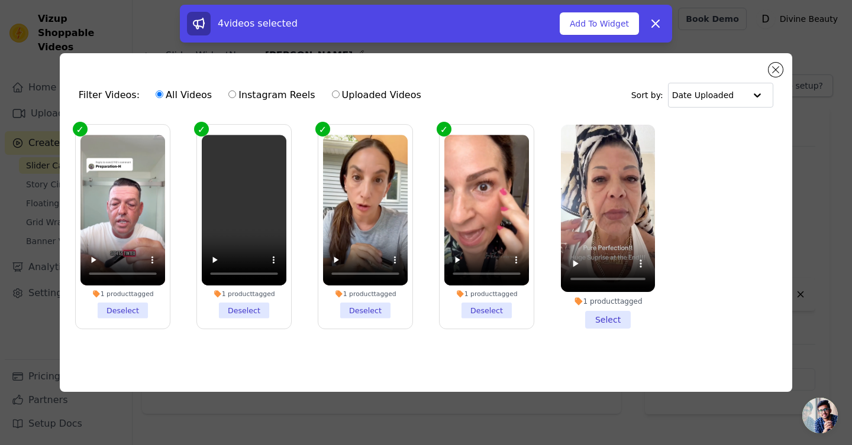
click at [613, 316] on li "1 product tagged Select" at bounding box center [608, 227] width 94 height 204
click at [0, 0] on input "1 product tagged Select" at bounding box center [0, 0] width 0 height 0
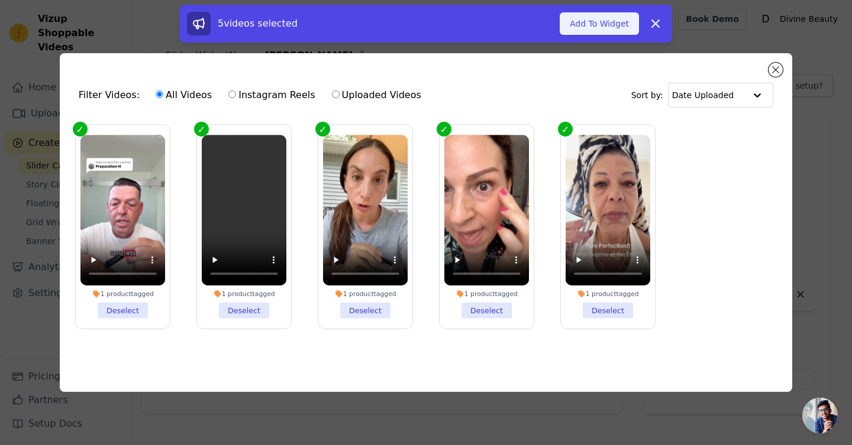
click at [618, 30] on button "Add To Widget" at bounding box center [599, 23] width 79 height 22
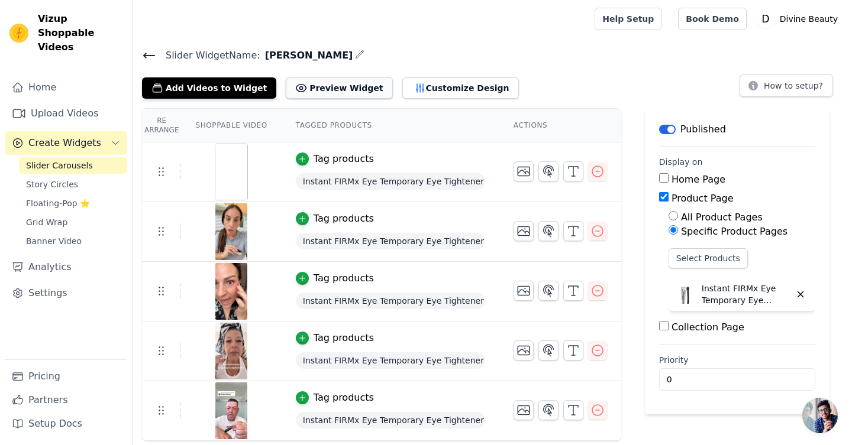
click at [315, 83] on button "Preview Widget" at bounding box center [339, 87] width 106 height 21
click at [426, 77] on button "Customize Design" at bounding box center [460, 87] width 117 height 21
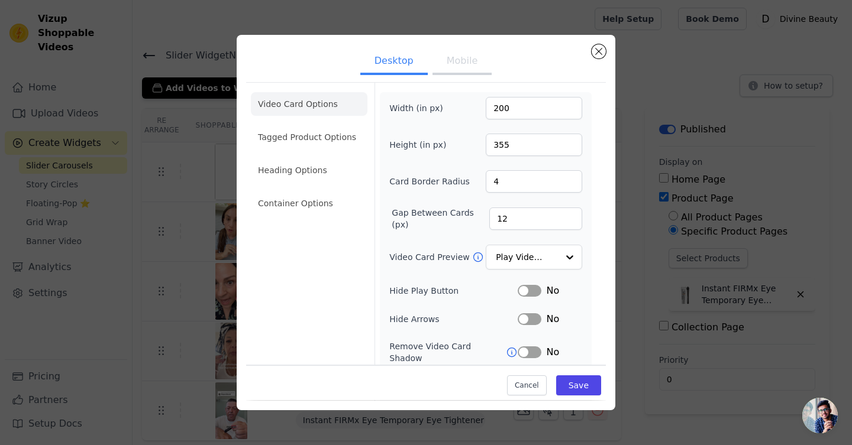
click at [450, 66] on button "Mobile" at bounding box center [461, 62] width 59 height 26
click at [302, 202] on li "Container Options" at bounding box center [309, 204] width 117 height 24
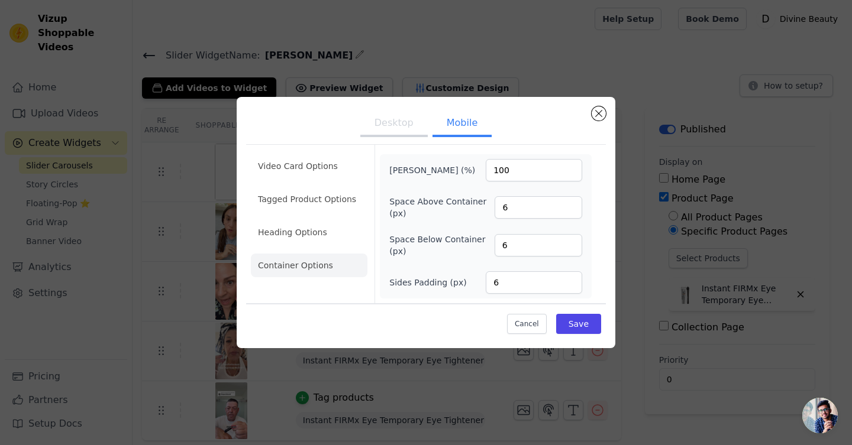
click at [309, 239] on li "Heading Options" at bounding box center [309, 233] width 117 height 24
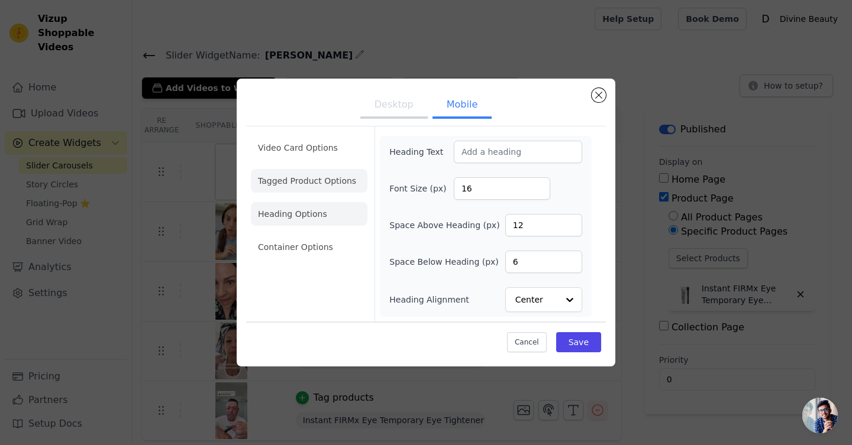
click at [303, 235] on li "Tagged Product Options" at bounding box center [309, 247] width 117 height 24
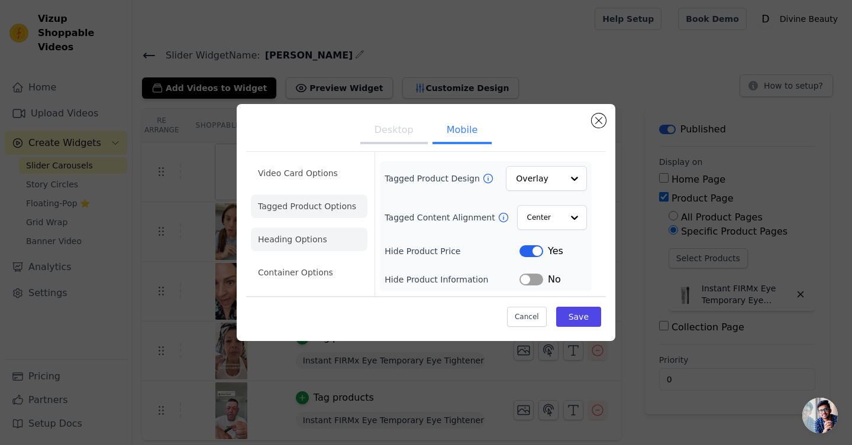
click at [318, 195] on li "Video Card Options" at bounding box center [309, 207] width 117 height 24
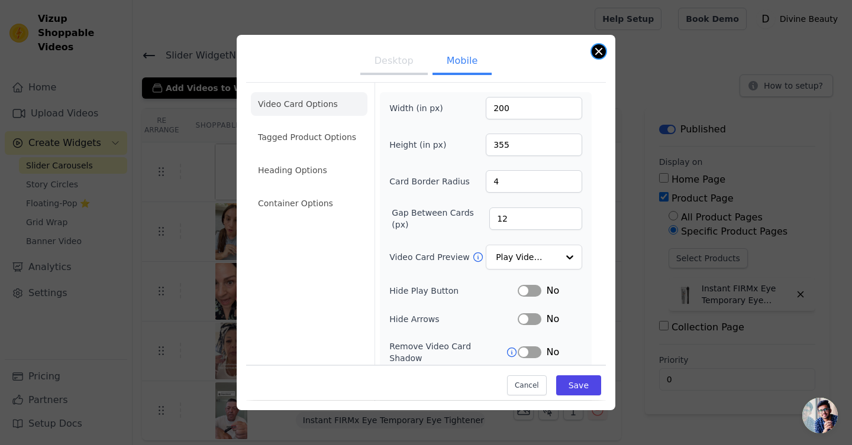
click at [603, 48] on button "Close modal" at bounding box center [599, 51] width 14 height 14
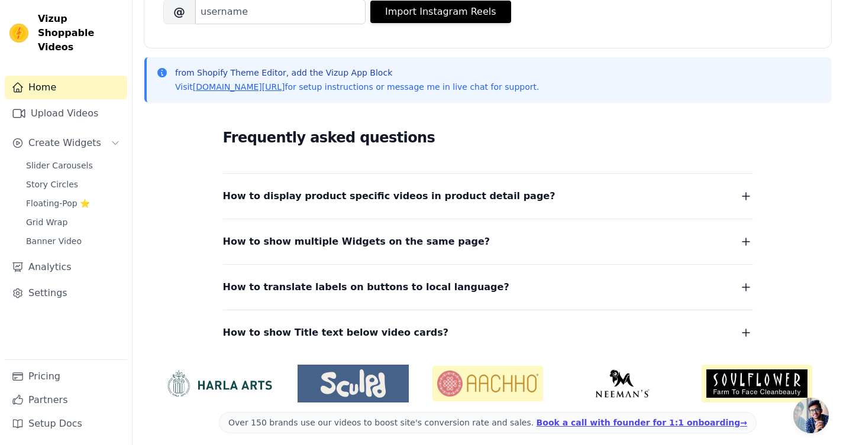
scroll to position [218, 0]
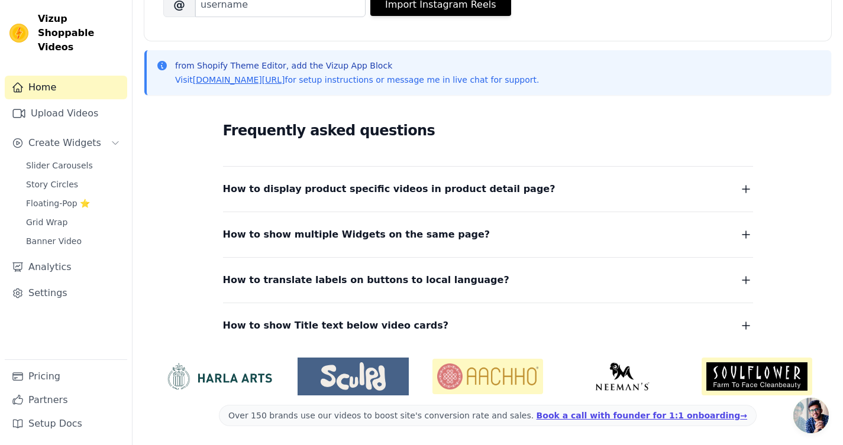
click at [306, 182] on span "How to display product specific videos in product detail page?" at bounding box center [389, 189] width 332 height 17
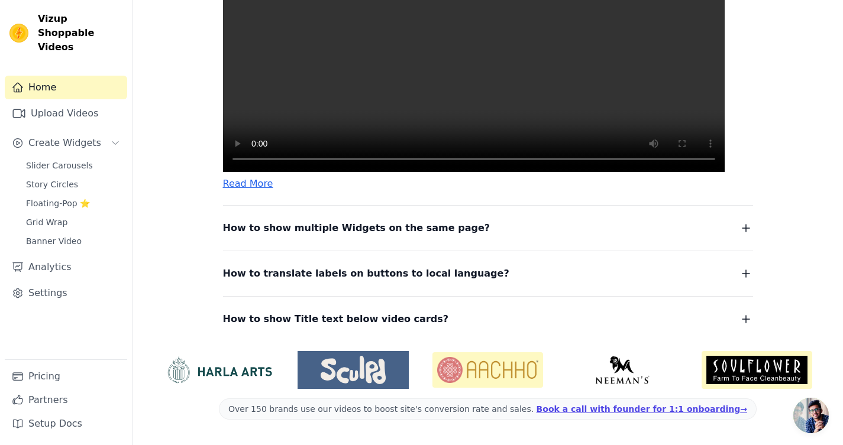
scroll to position [535, 0]
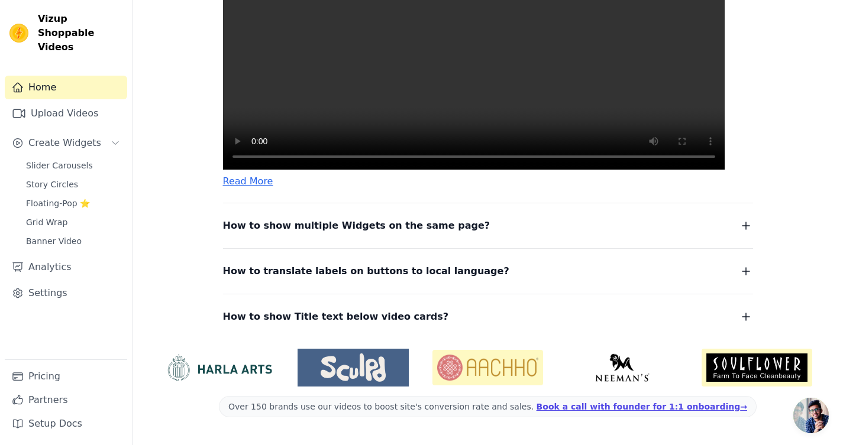
click at [387, 234] on span "How to show multiple Widgets on the same page?" at bounding box center [356, 226] width 267 height 17
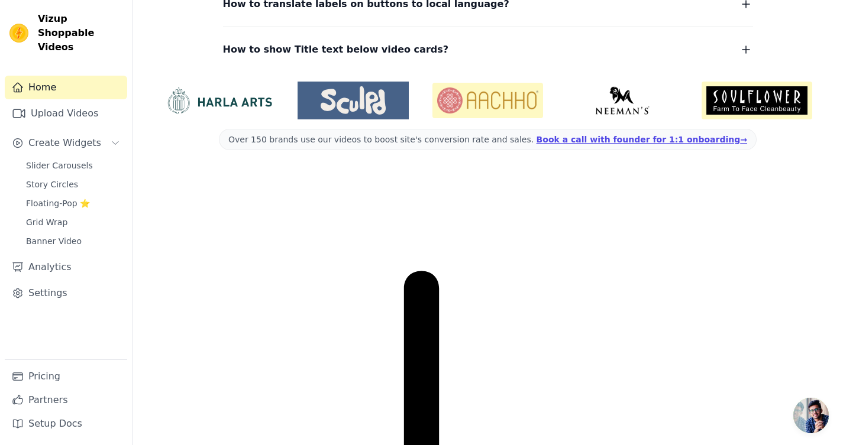
scroll to position [259, 0]
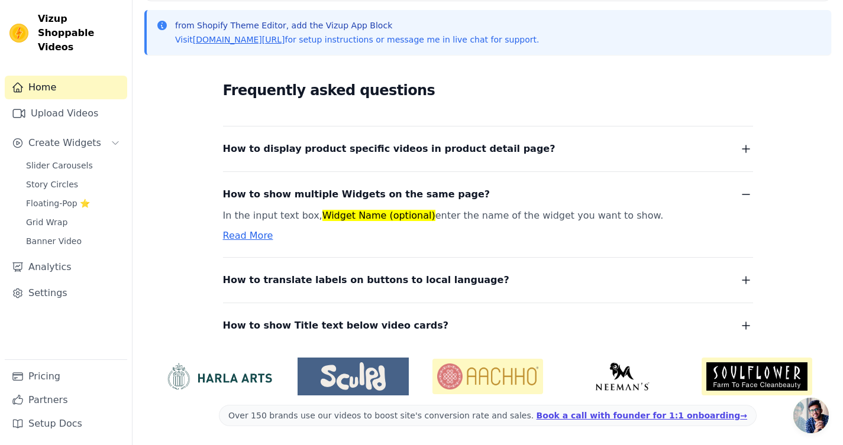
click at [392, 281] on span "How to translate labels on buttons to local language?" at bounding box center [366, 280] width 286 height 17
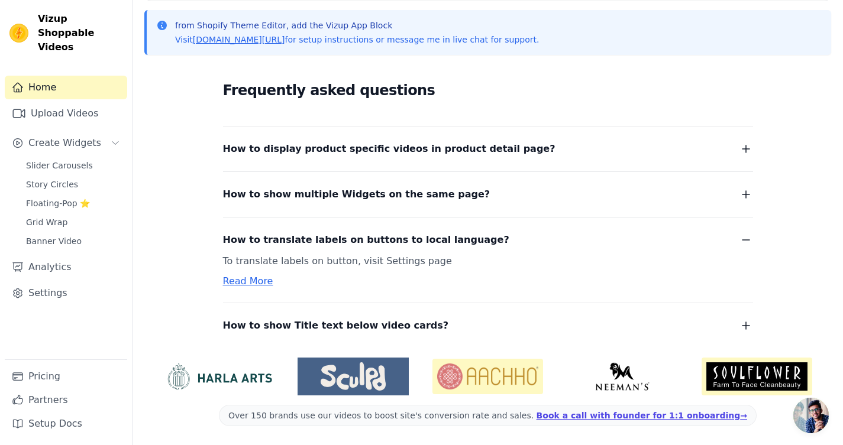
click at [303, 325] on span "How to show Title text below video cards?" at bounding box center [336, 326] width 226 height 17
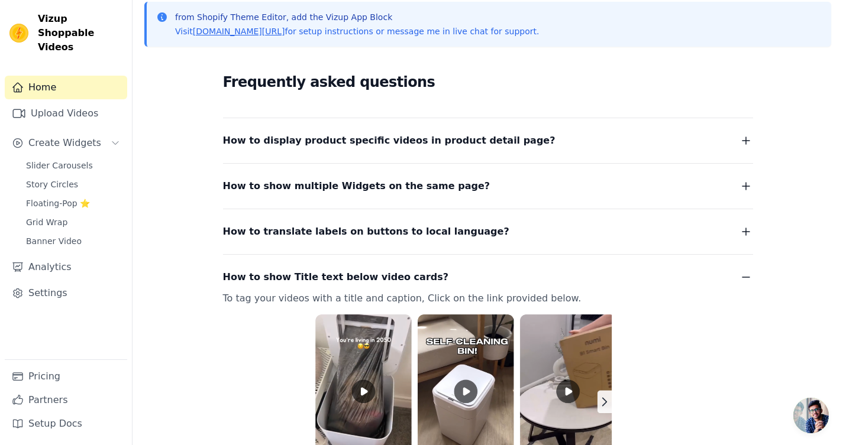
scroll to position [60, 0]
